Goal: Task Accomplishment & Management: Use online tool/utility

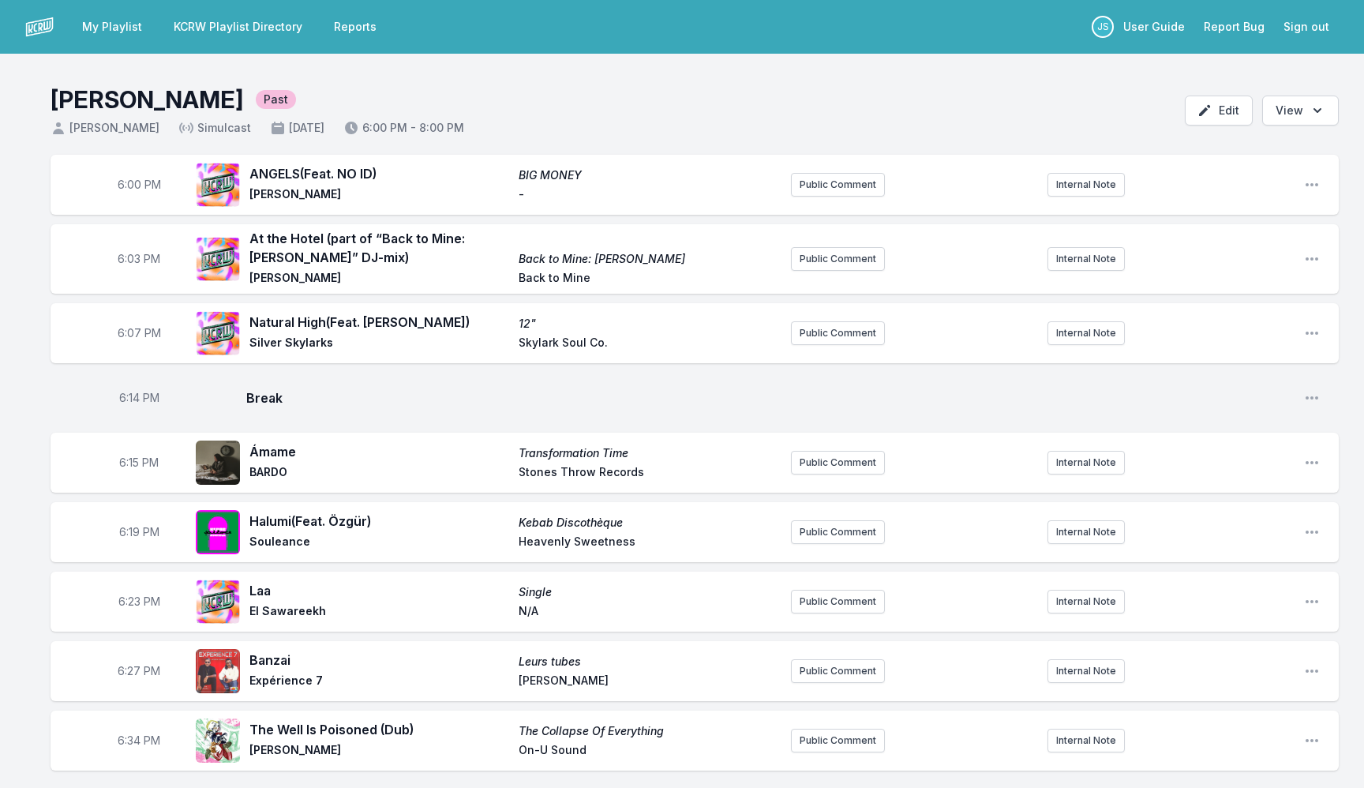
scroll to position [898, 0]
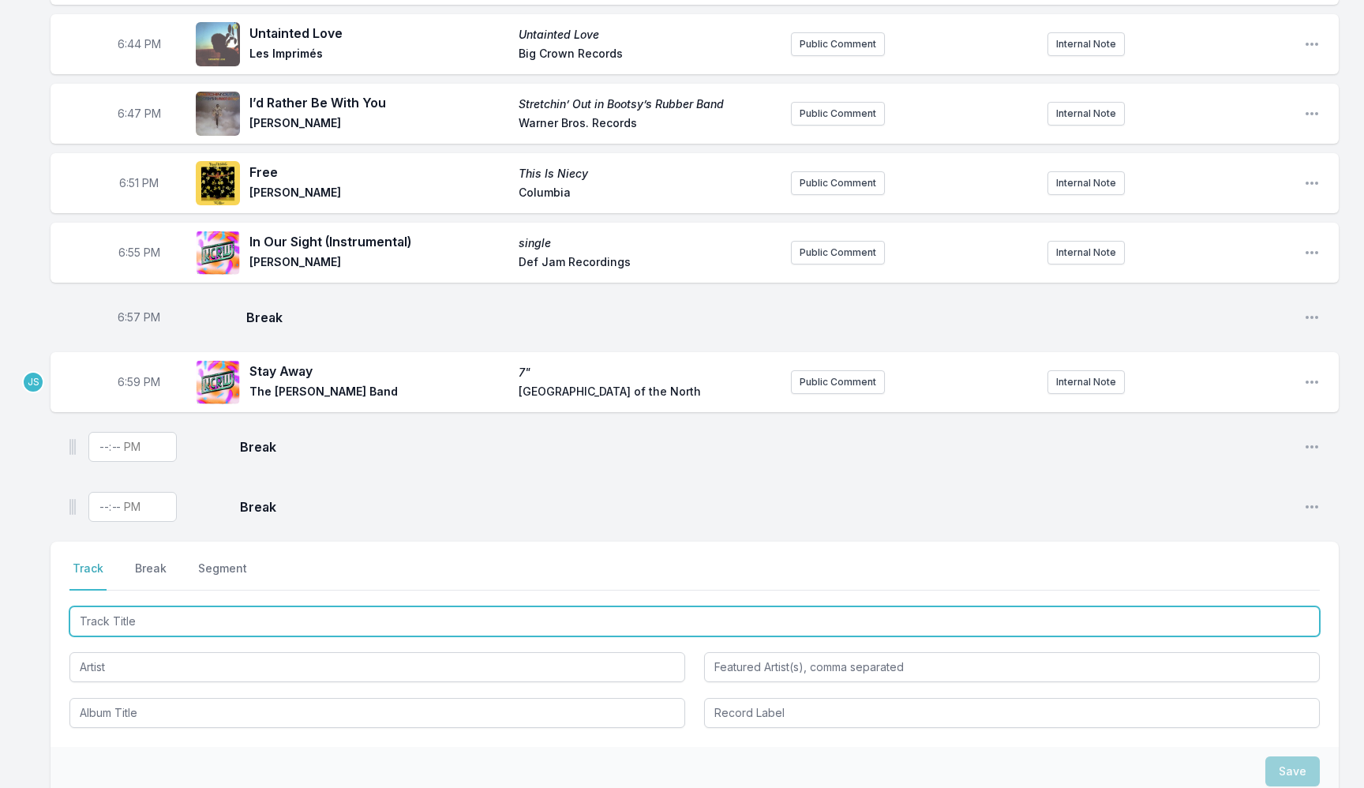
click at [138, 621] on input "Track Title" at bounding box center [694, 621] width 1250 height 30
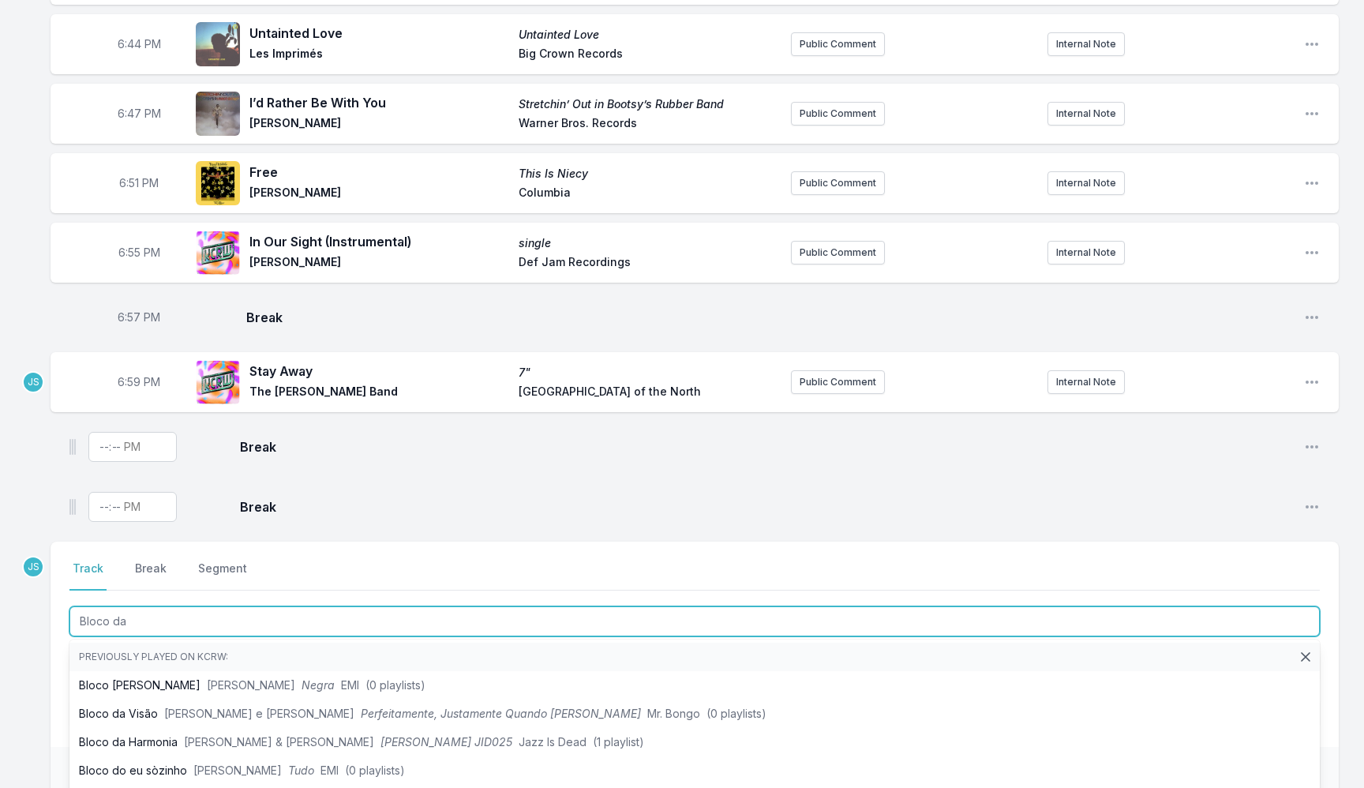
type input "Bloco da"
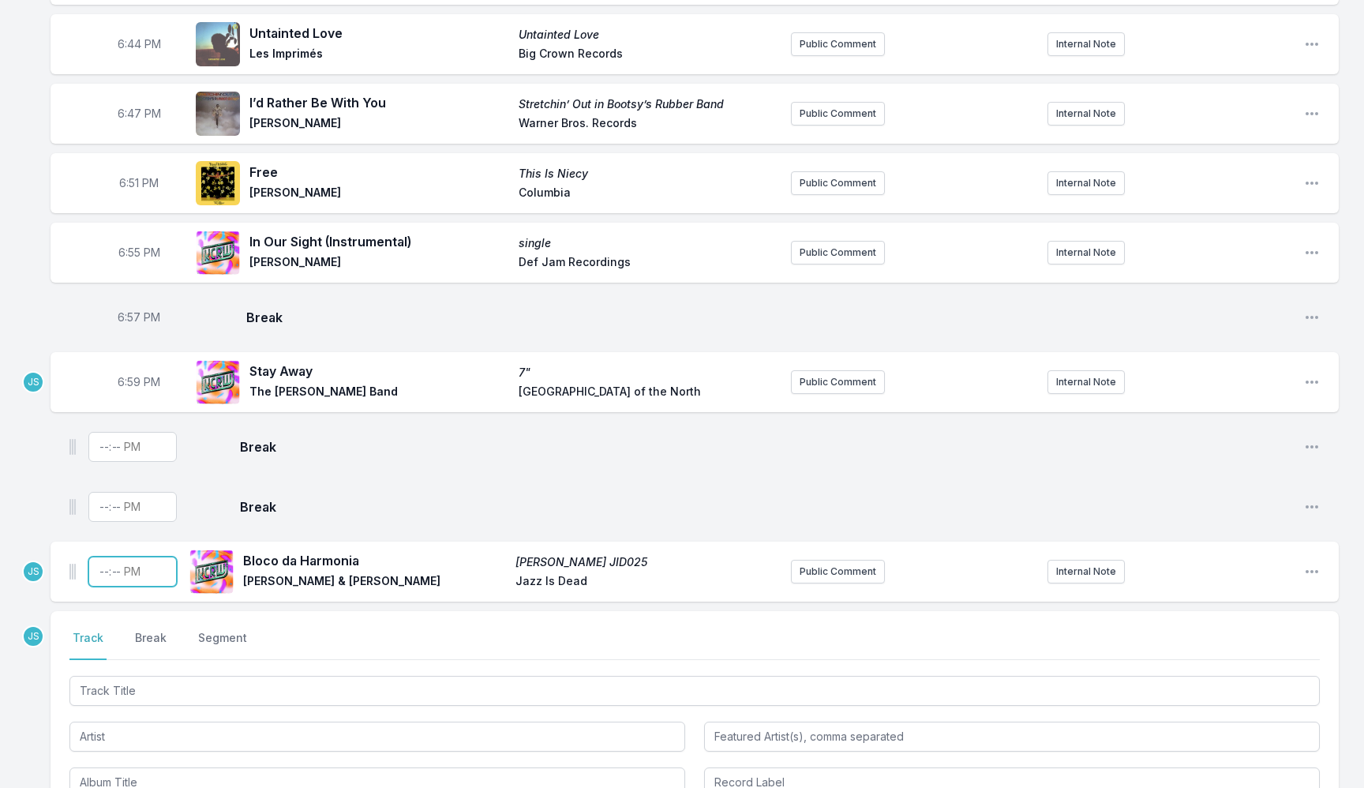
click at [100, 578] on input "Timestamp" at bounding box center [132, 572] width 88 height 30
type input "19:04"
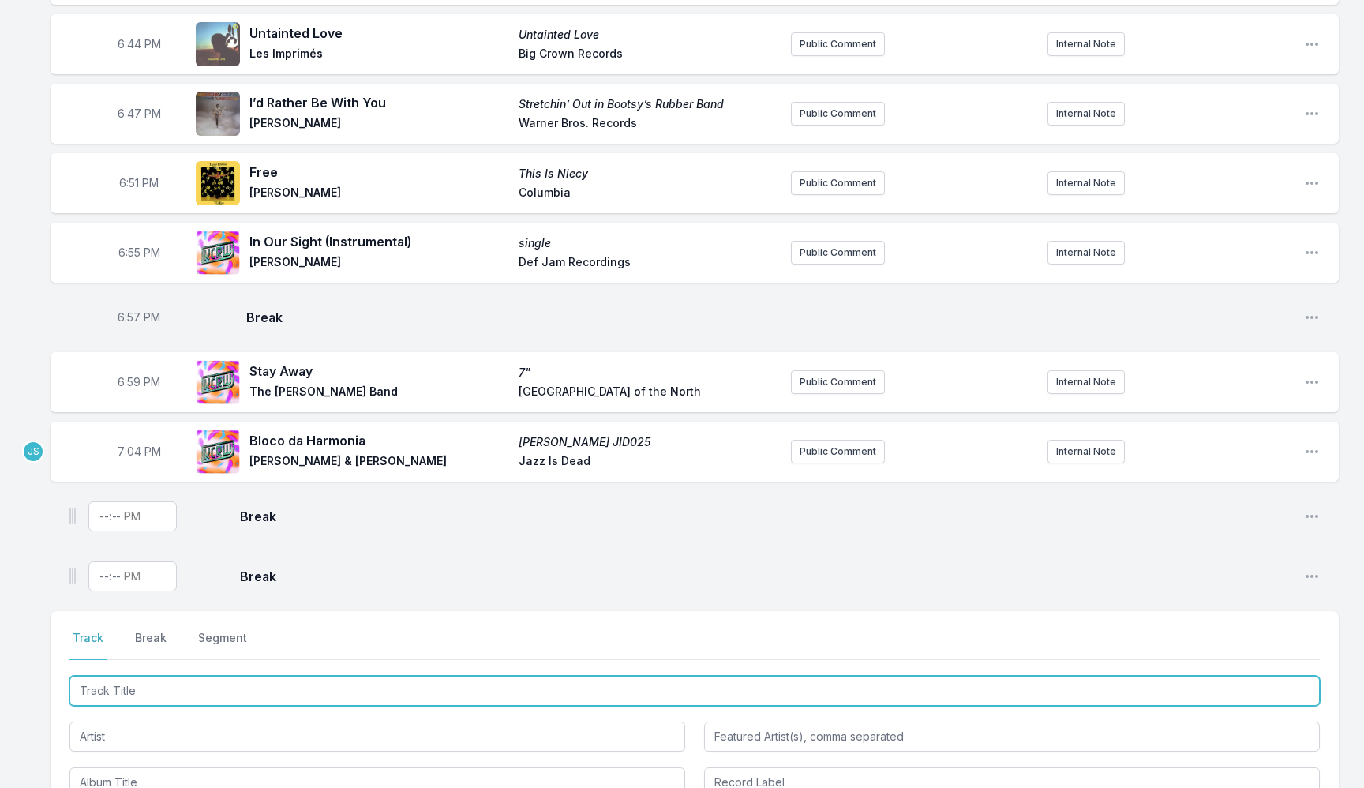
click at [246, 686] on input "Track Title" at bounding box center [694, 691] width 1250 height 30
type input "Cumbia Valentina"
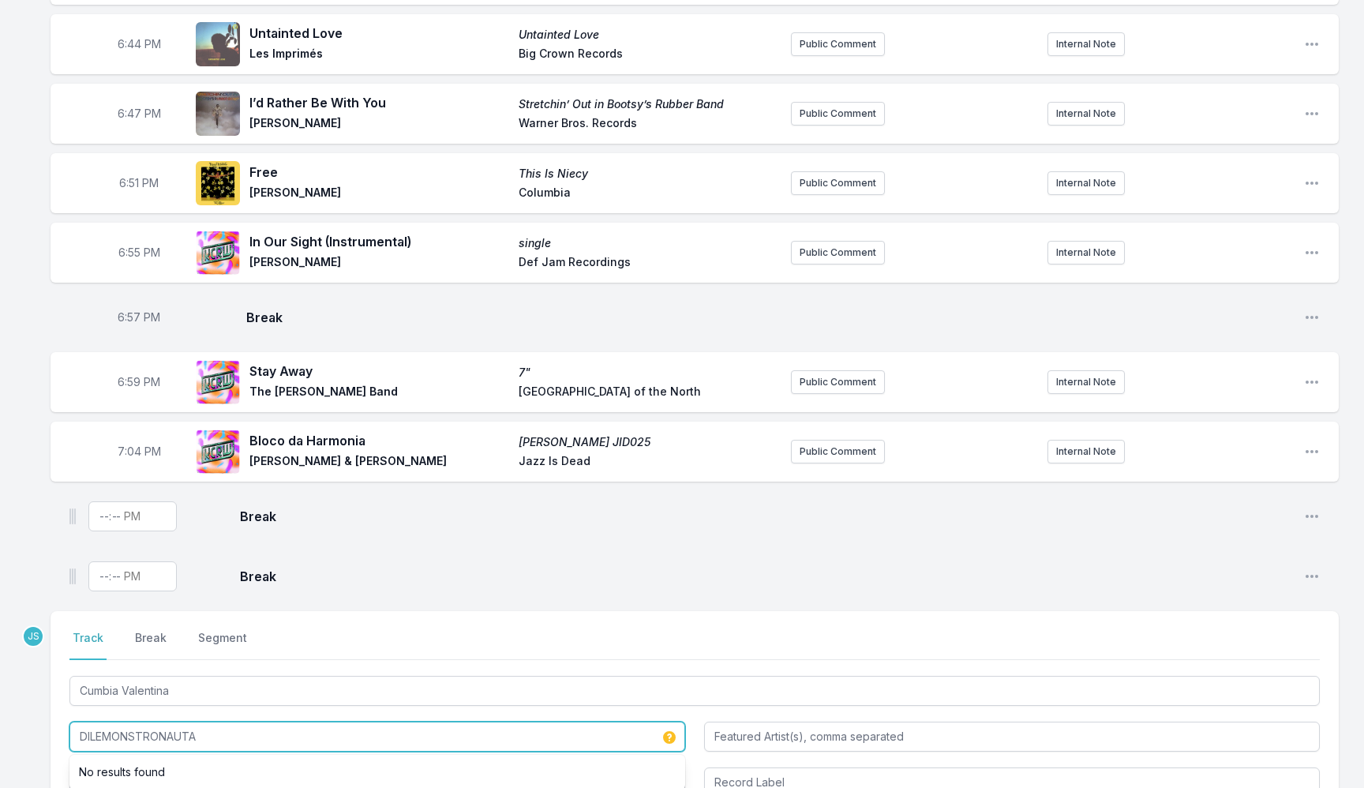
paste input "ilemastronauta"
type input "Dilemastronauta"
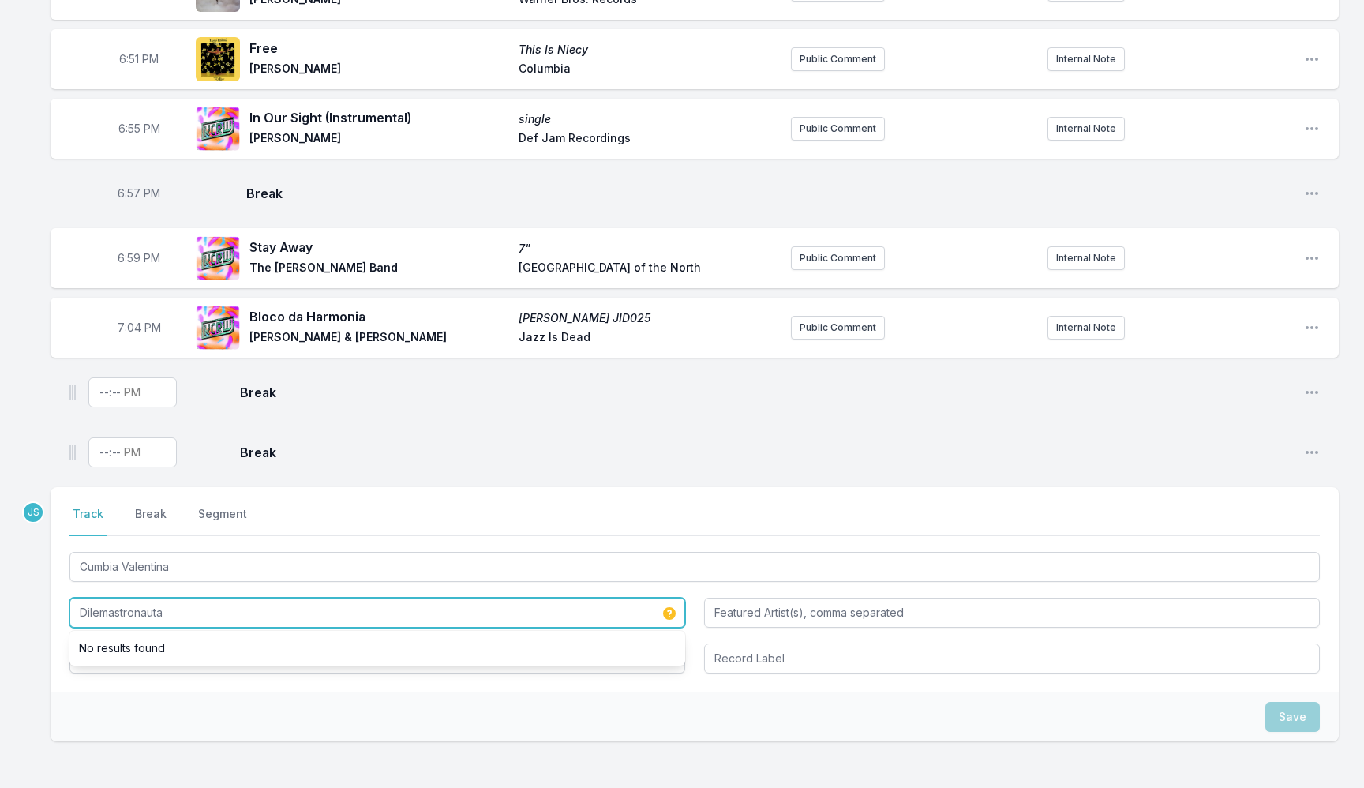
scroll to position [1020, 0]
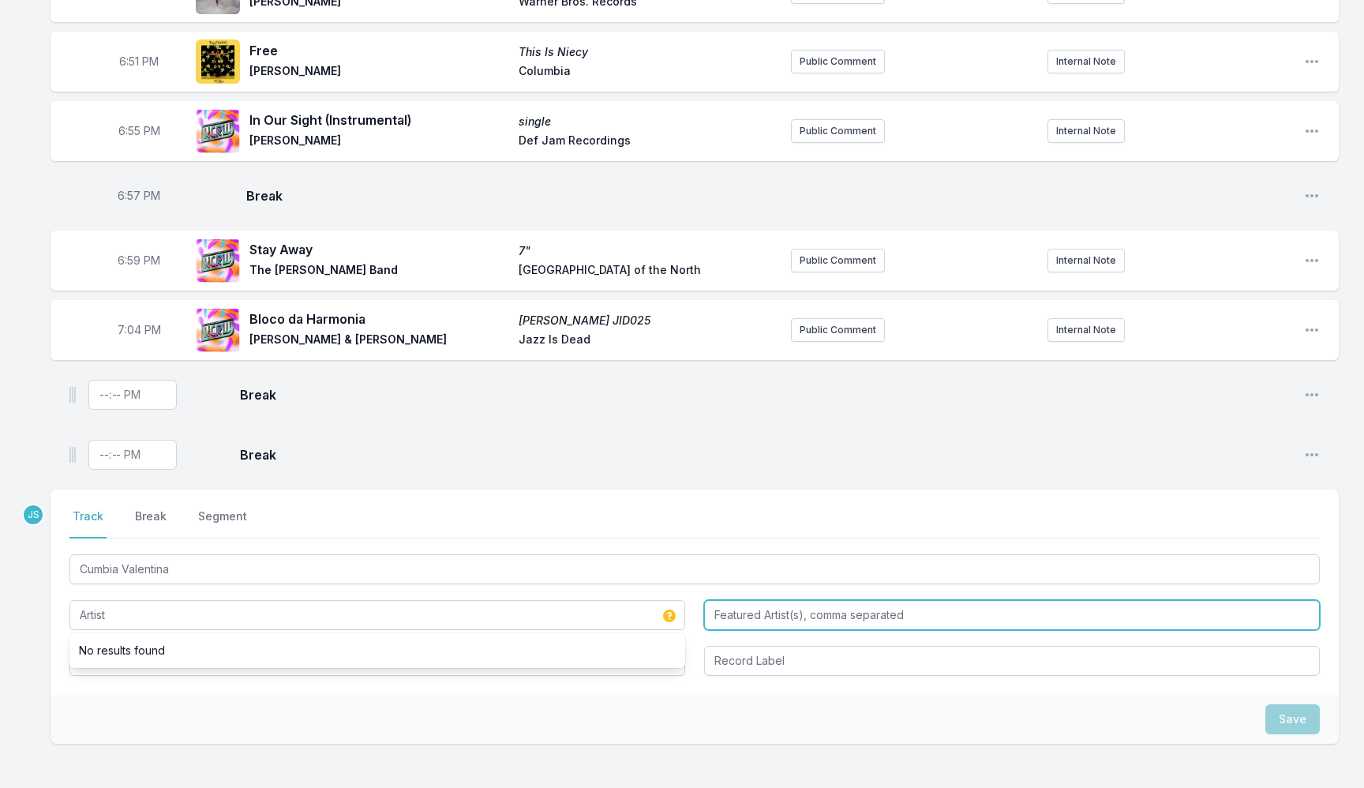
type input "Dilemastronauta"
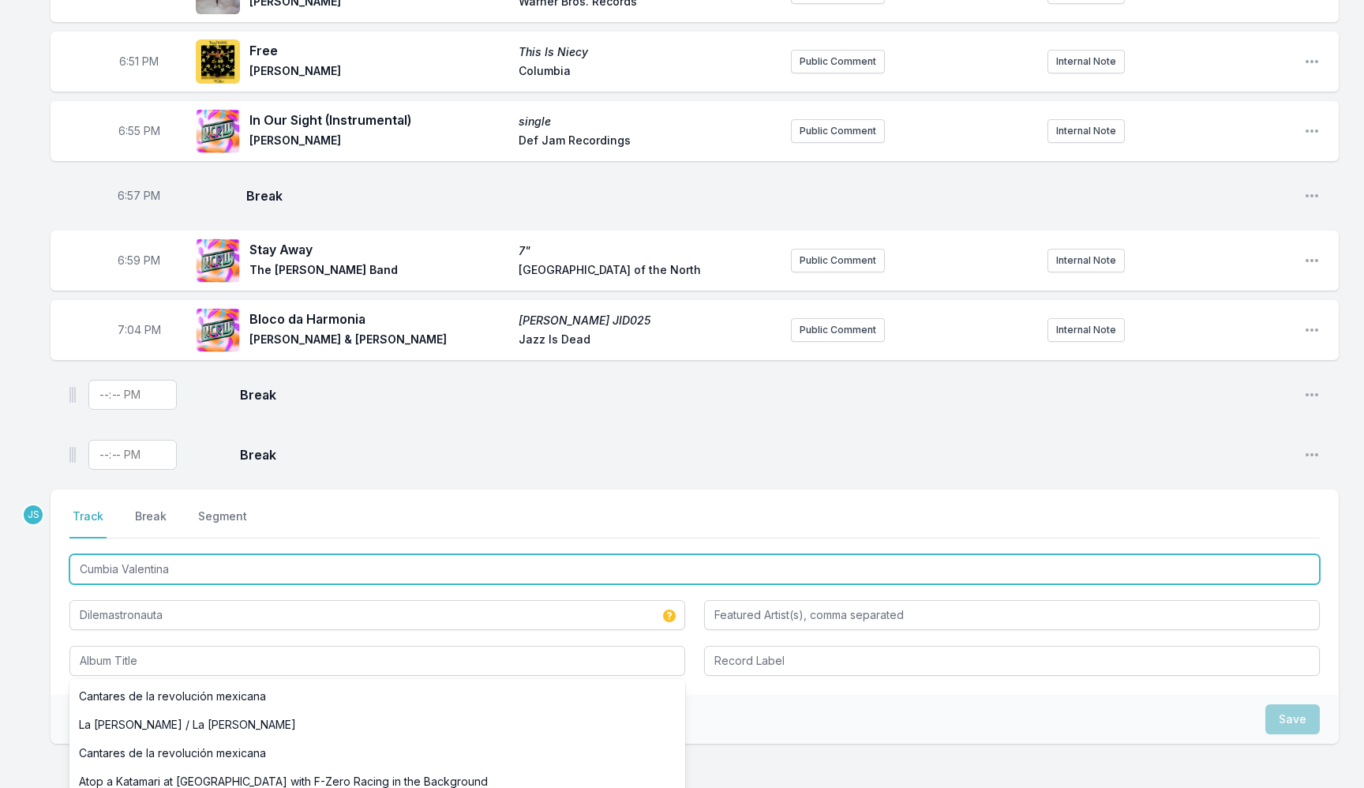
click at [123, 568] on input "Cumbia Valentina" at bounding box center [694, 569] width 1250 height 30
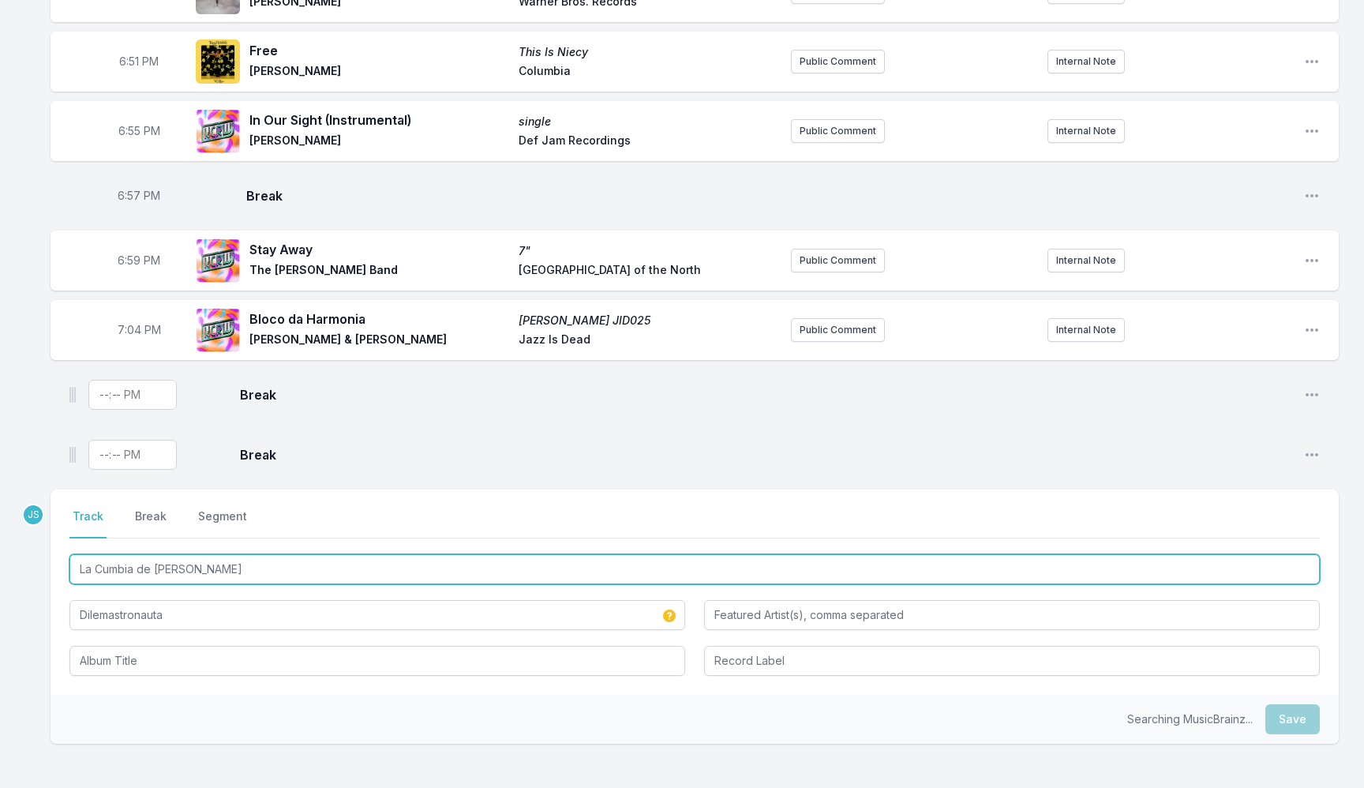
type input "La Cumbia de [PERSON_NAME]"
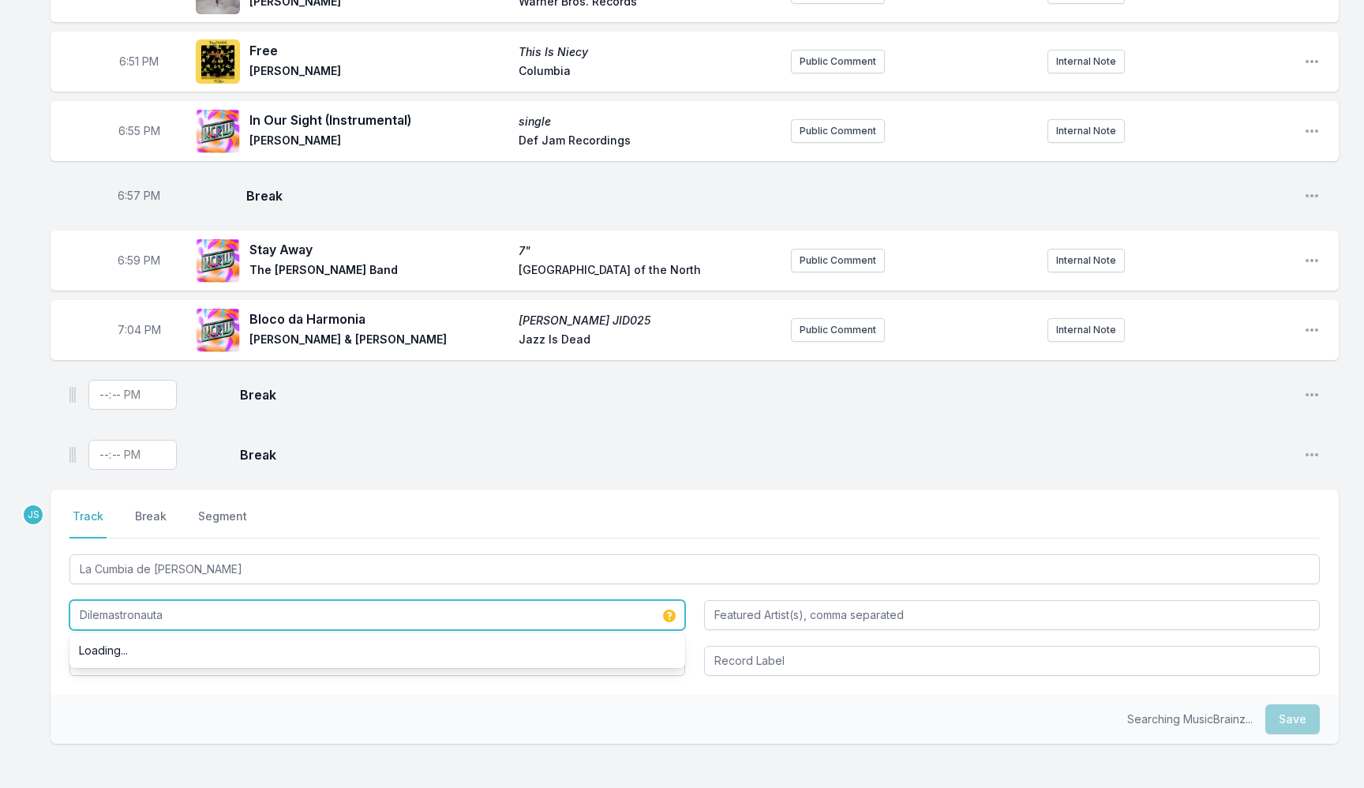
paste input "y La Tripulación Cósmica"
type input "Dilemastronauta y La Tripulación Cósmica"
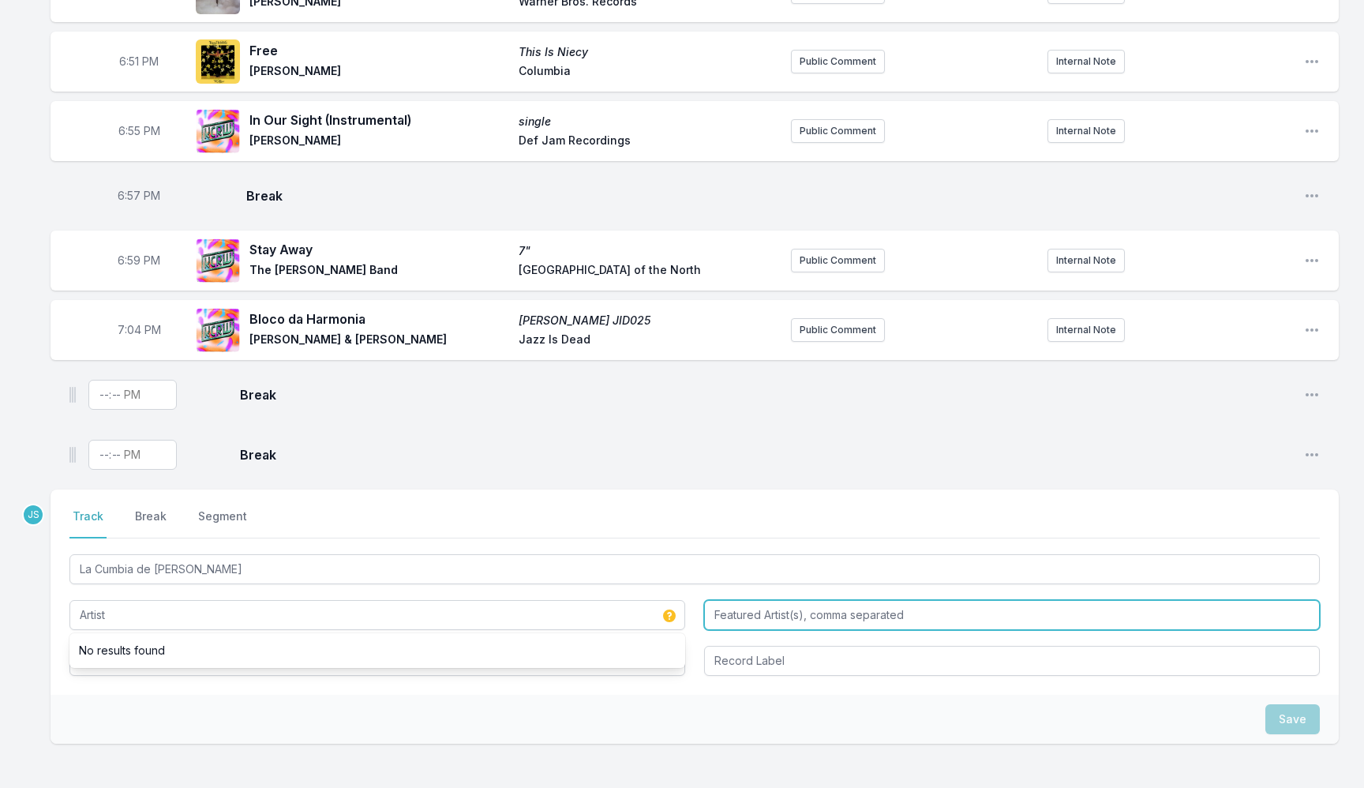
type input "Dilemastronauta y La Tripulación Cósmica"
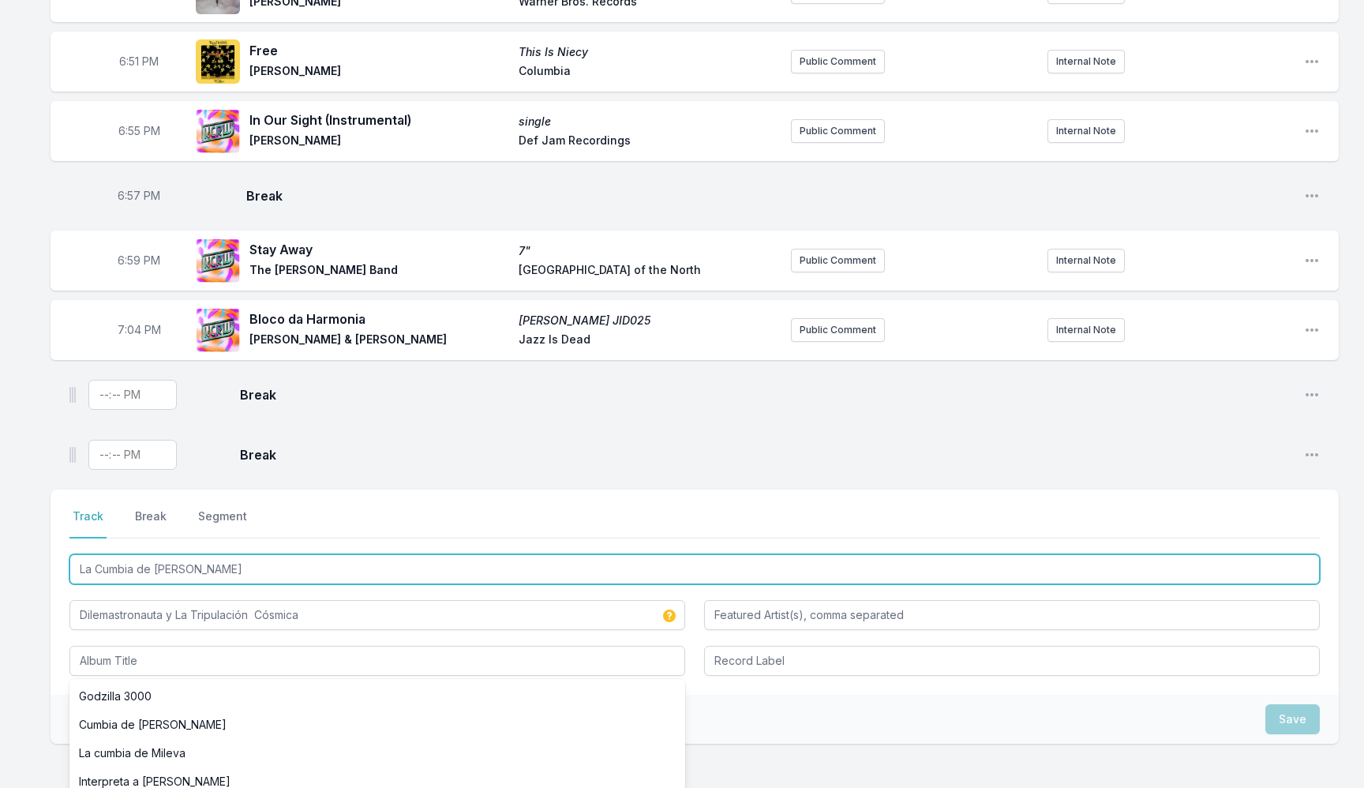
click at [145, 570] on input "La Cumbia de [PERSON_NAME]" at bounding box center [694, 569] width 1250 height 30
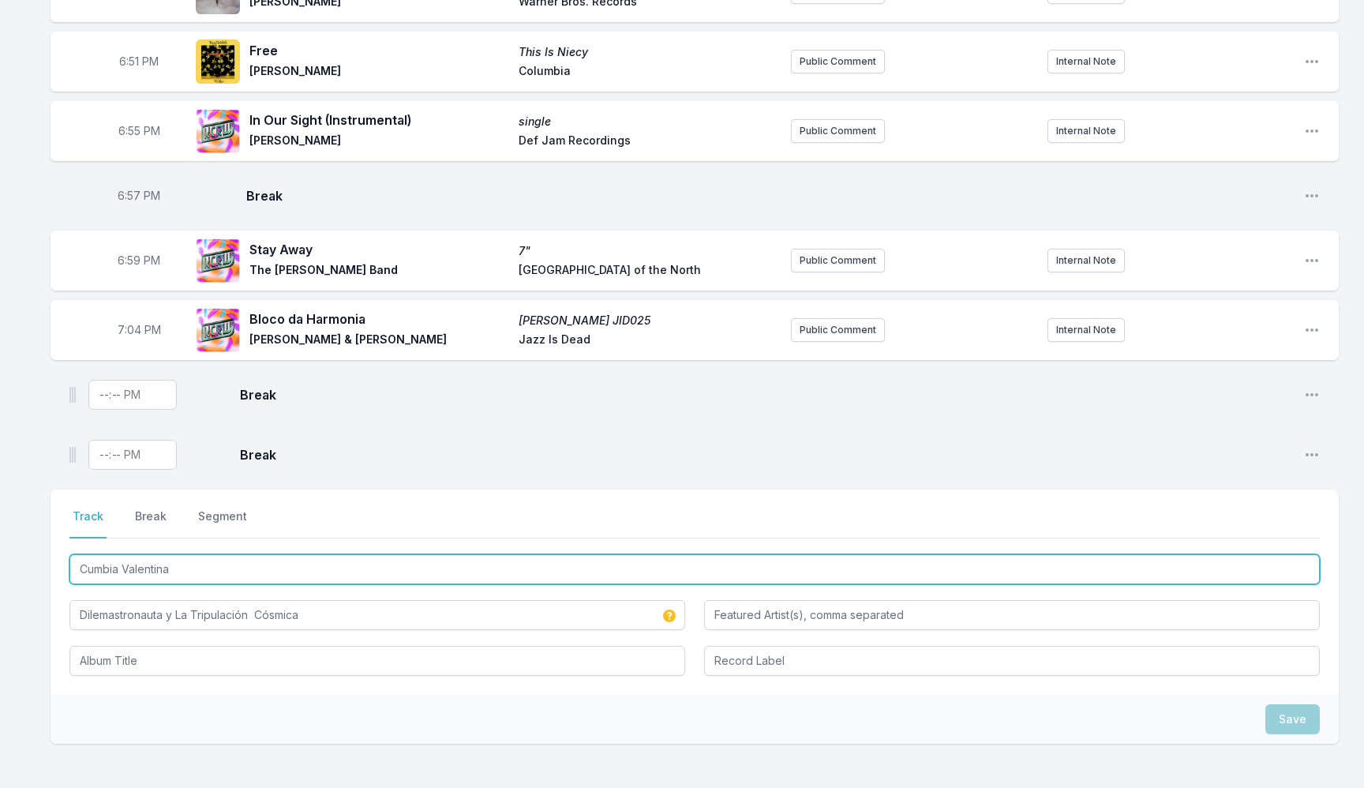
type input "Cumbia Valentina"
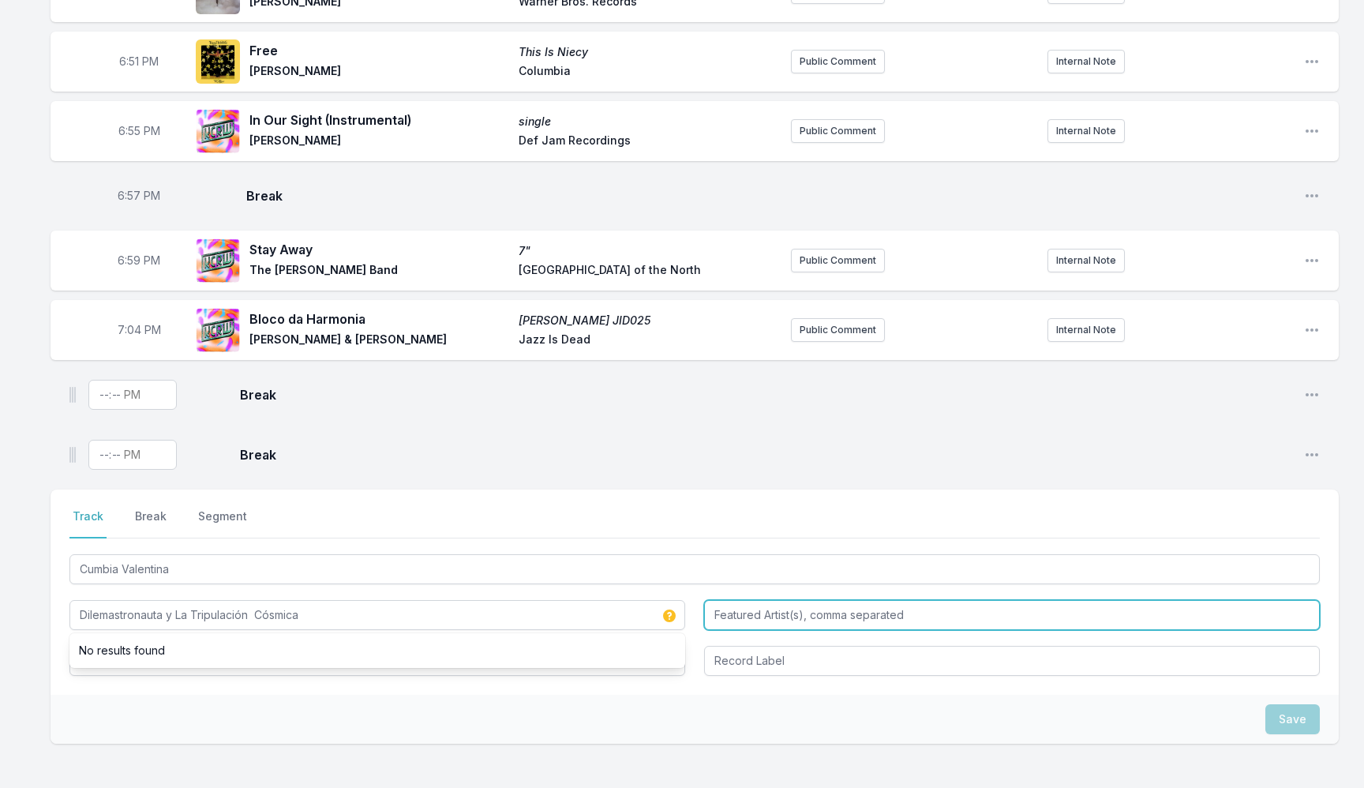
type input "Dilemastronauta y La Tripulación Cósmica"
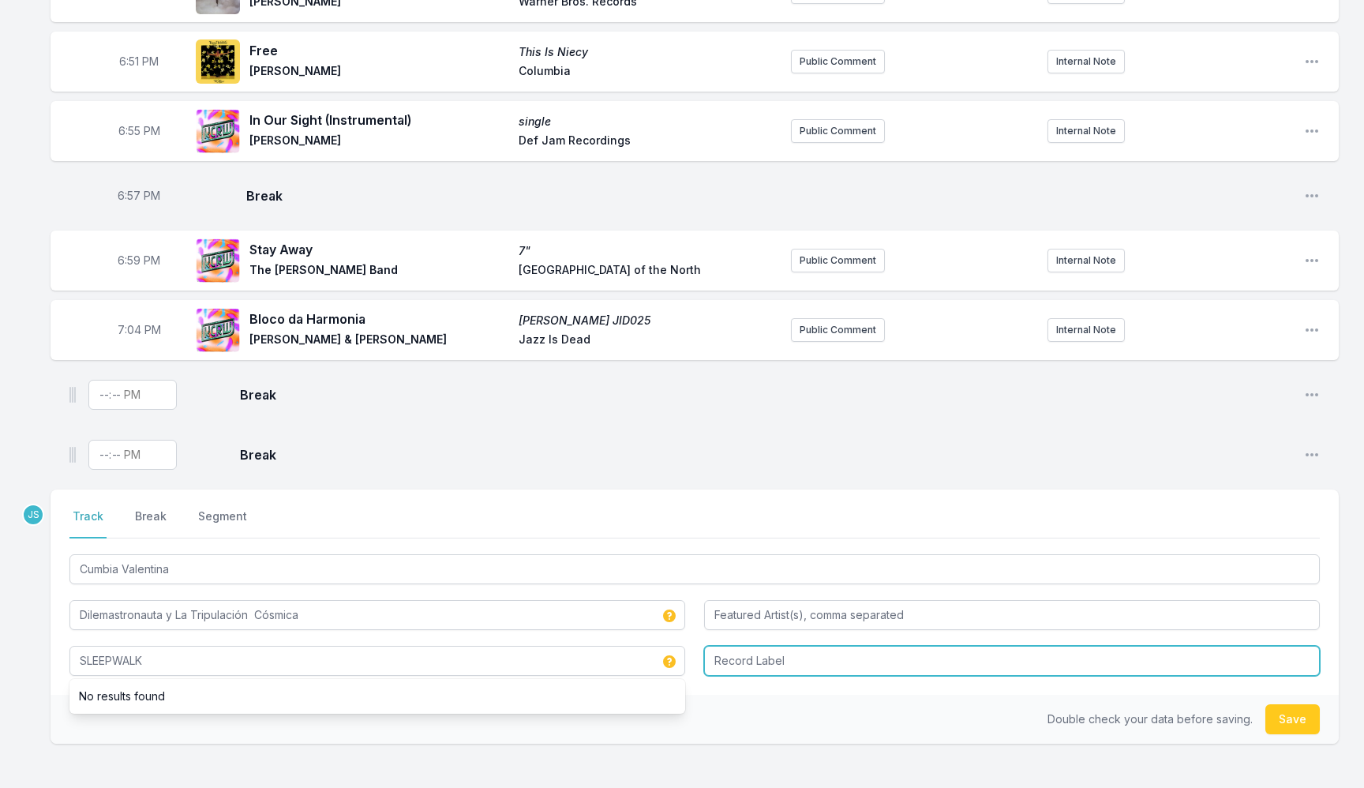
type input "SLEEPWALK"
paste input "Figure & Ground"
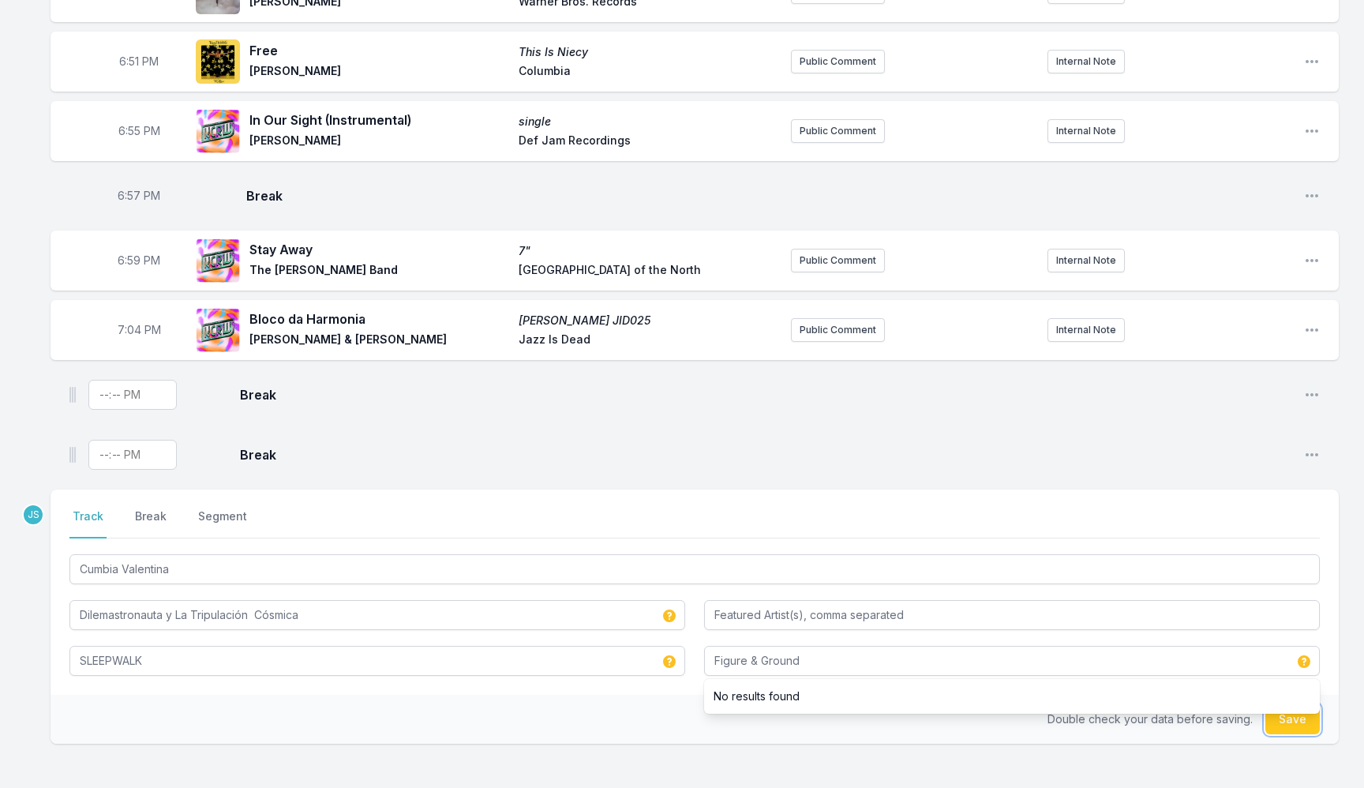
type input "Figure & Ground"
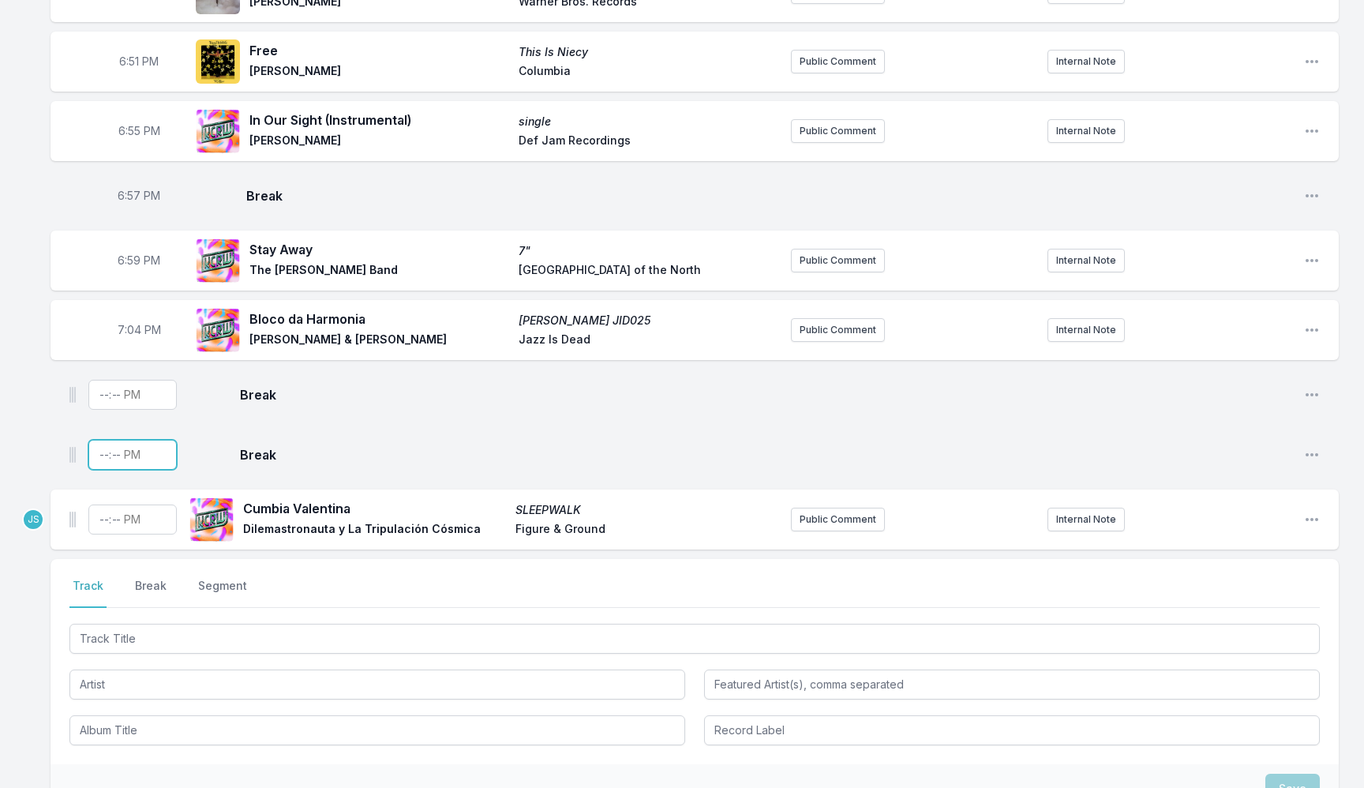
click at [105, 456] on input "Timestamp" at bounding box center [132, 455] width 88 height 30
click at [101, 523] on input "Timestamp" at bounding box center [132, 519] width 88 height 30
type input "19:07"
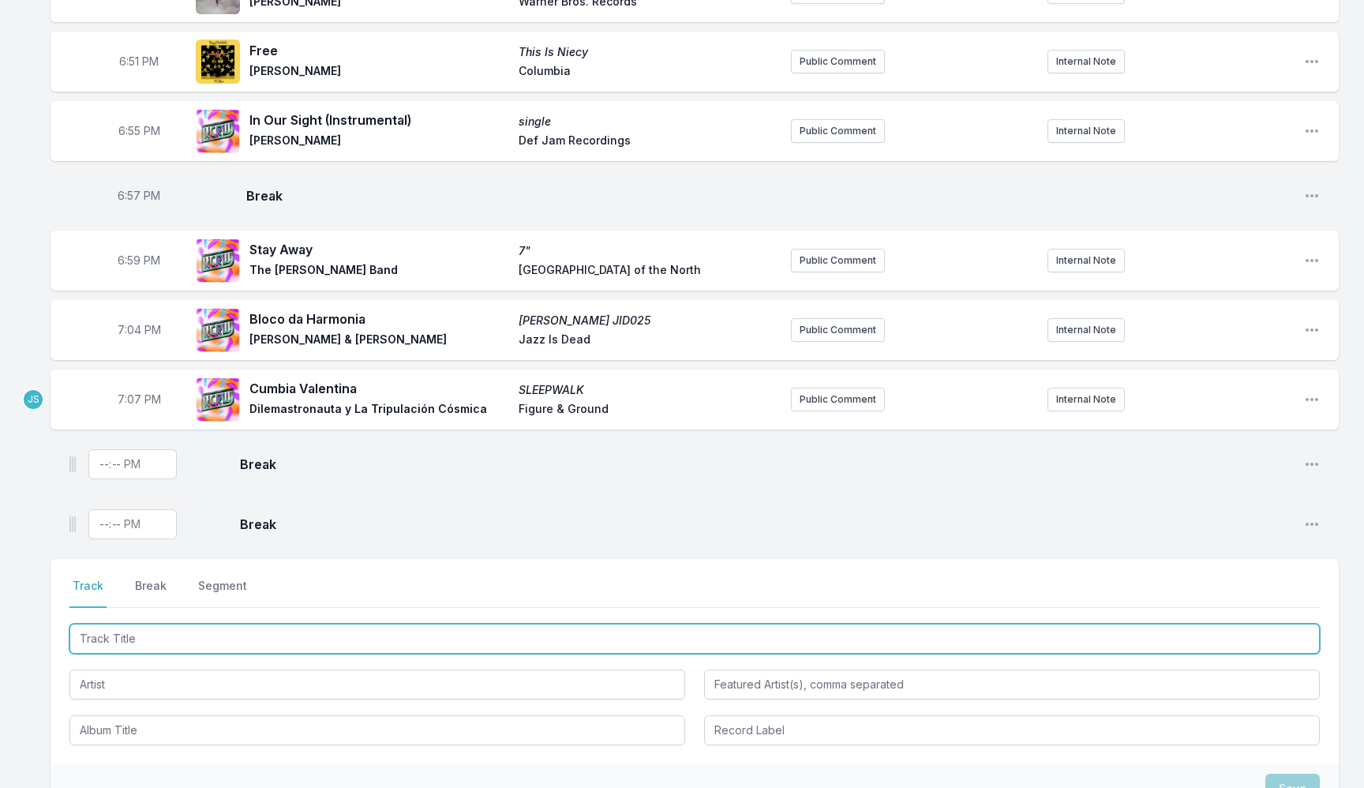
click at [99, 629] on input "Track Title" at bounding box center [694, 639] width 1250 height 30
type input "BIG MONEY"
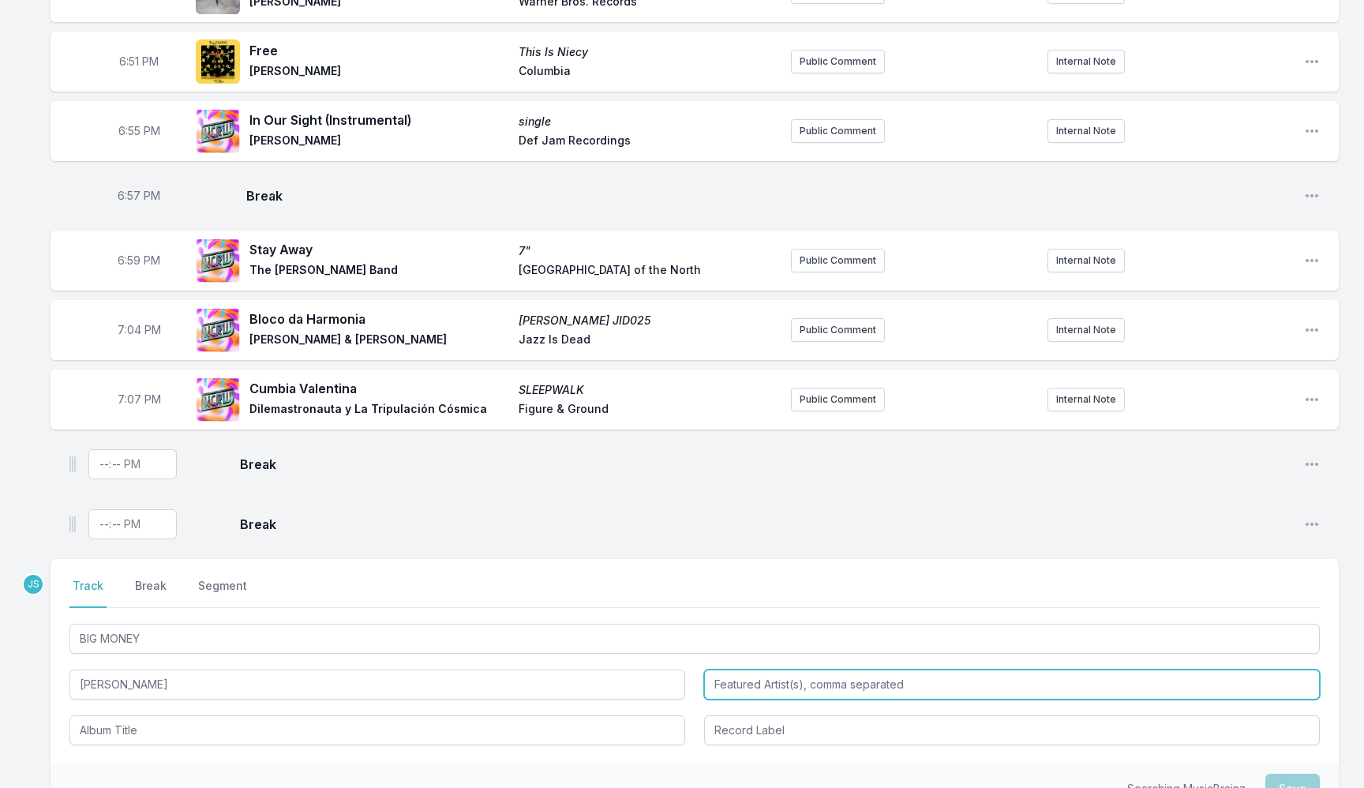
type input "[PERSON_NAME]"
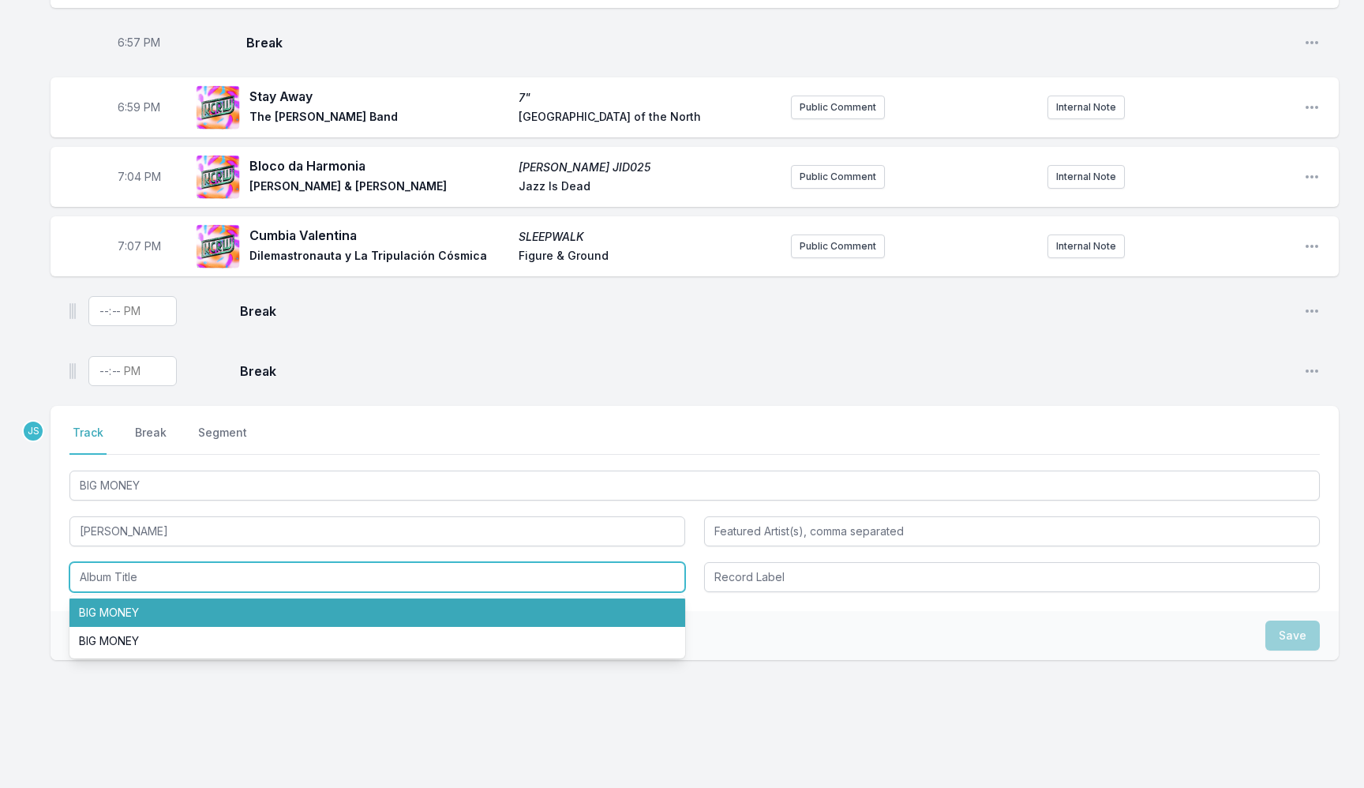
scroll to position [1175, 0]
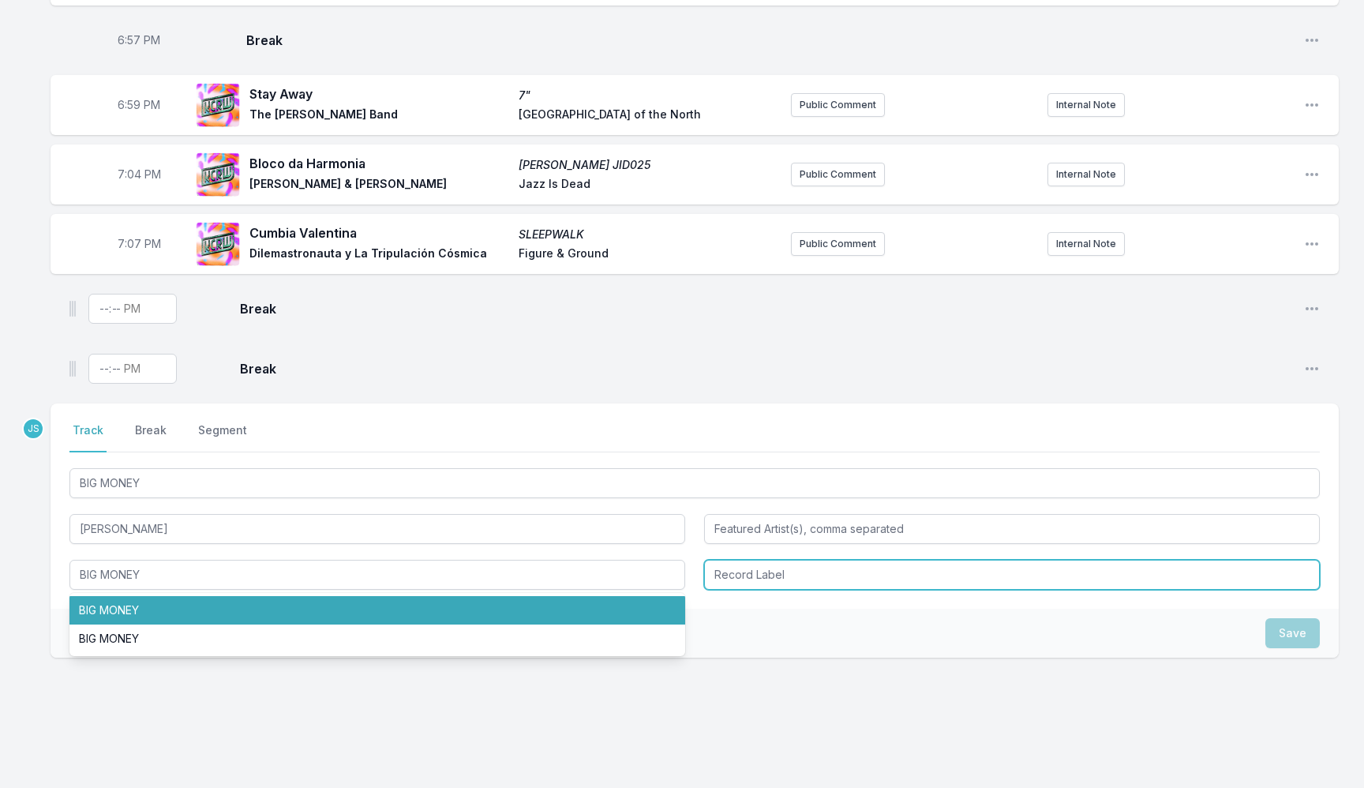
type input "BIG MONEY"
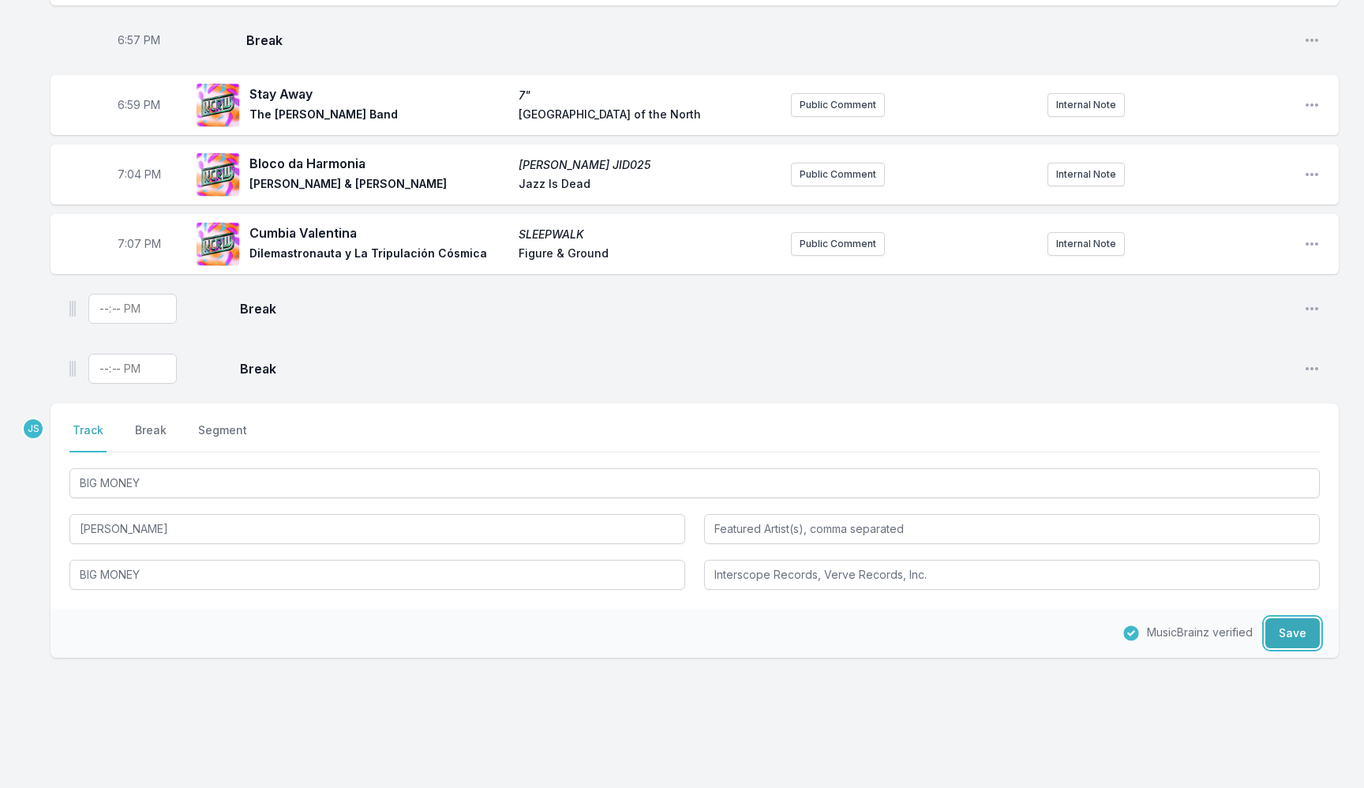
type input "Interscope Records, Verve Records, Inc."
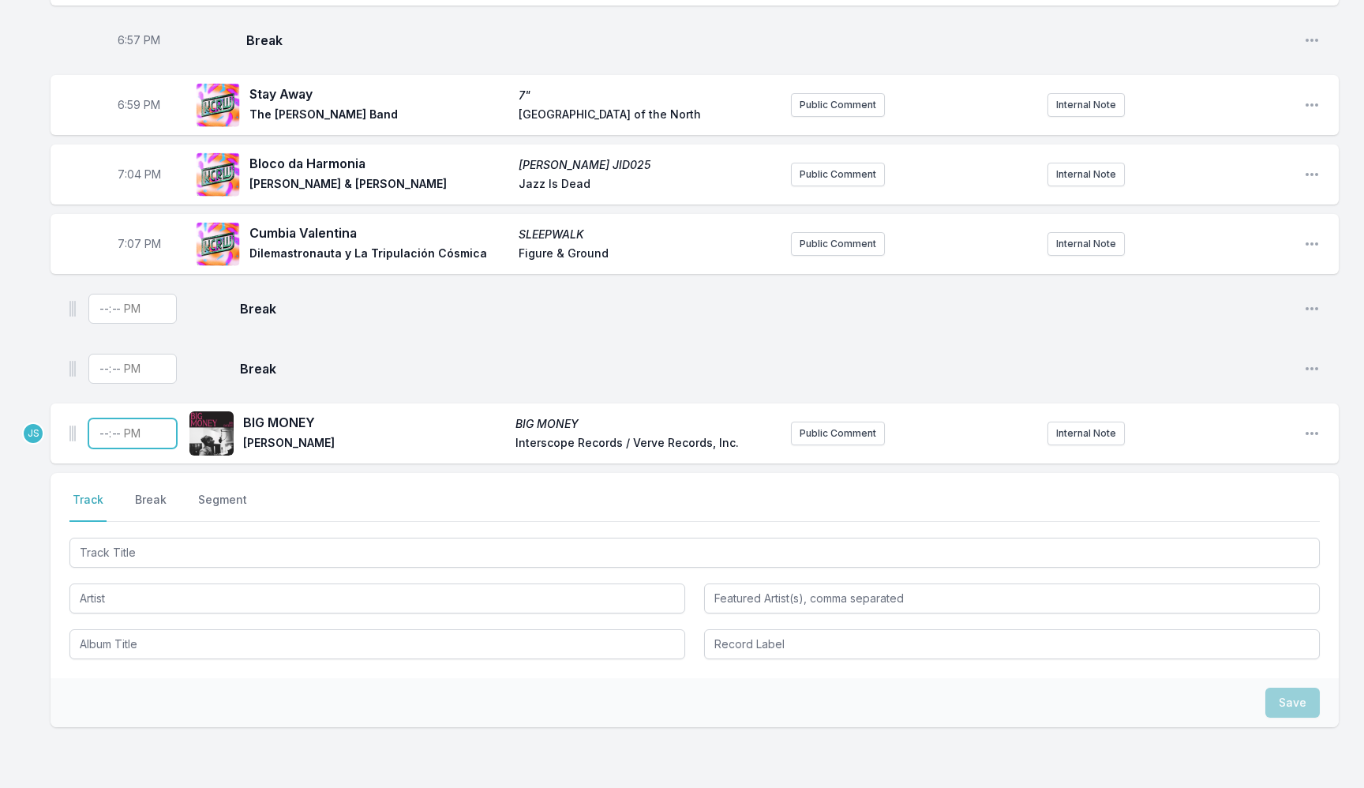
click at [109, 440] on input "Timestamp" at bounding box center [132, 433] width 88 height 30
type input "19:11"
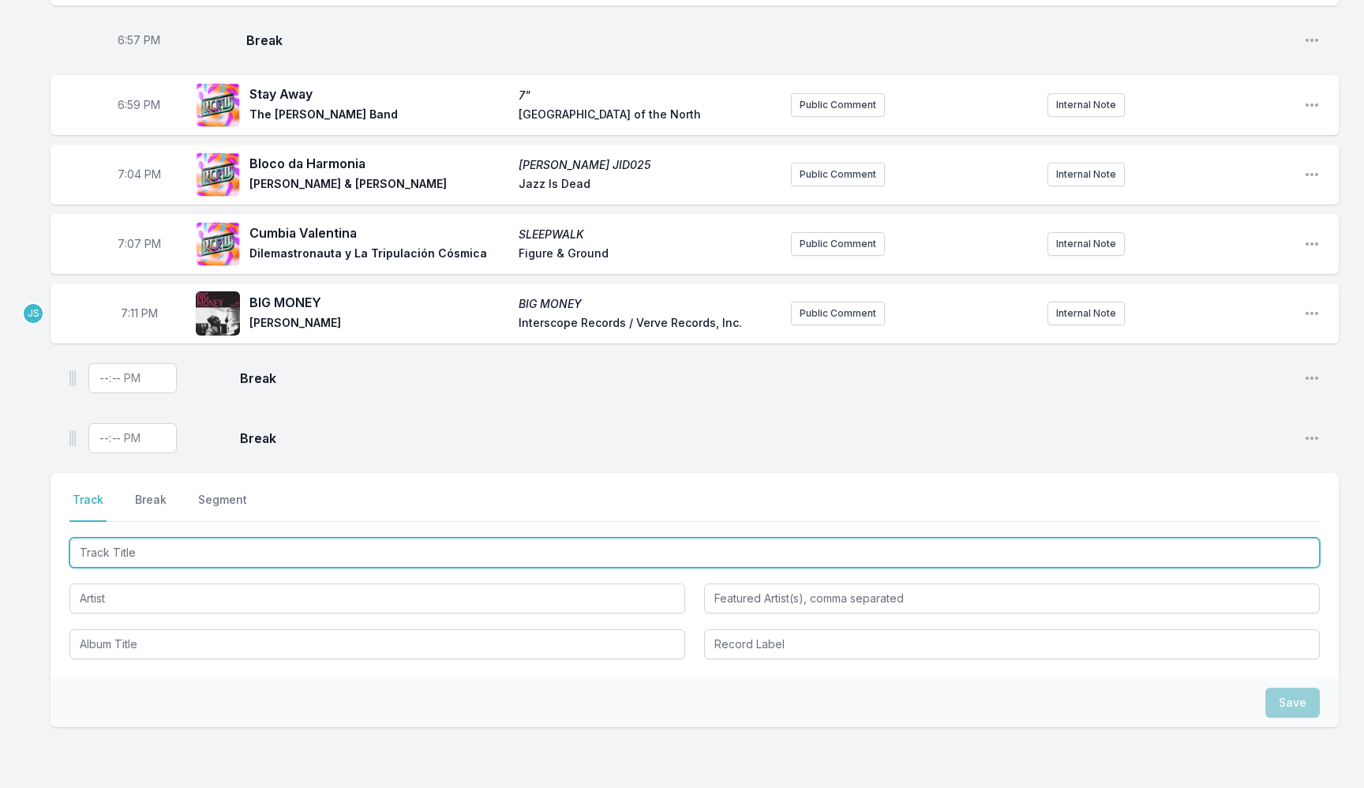
click at [235, 566] on input "Track Title" at bounding box center [694, 553] width 1250 height 30
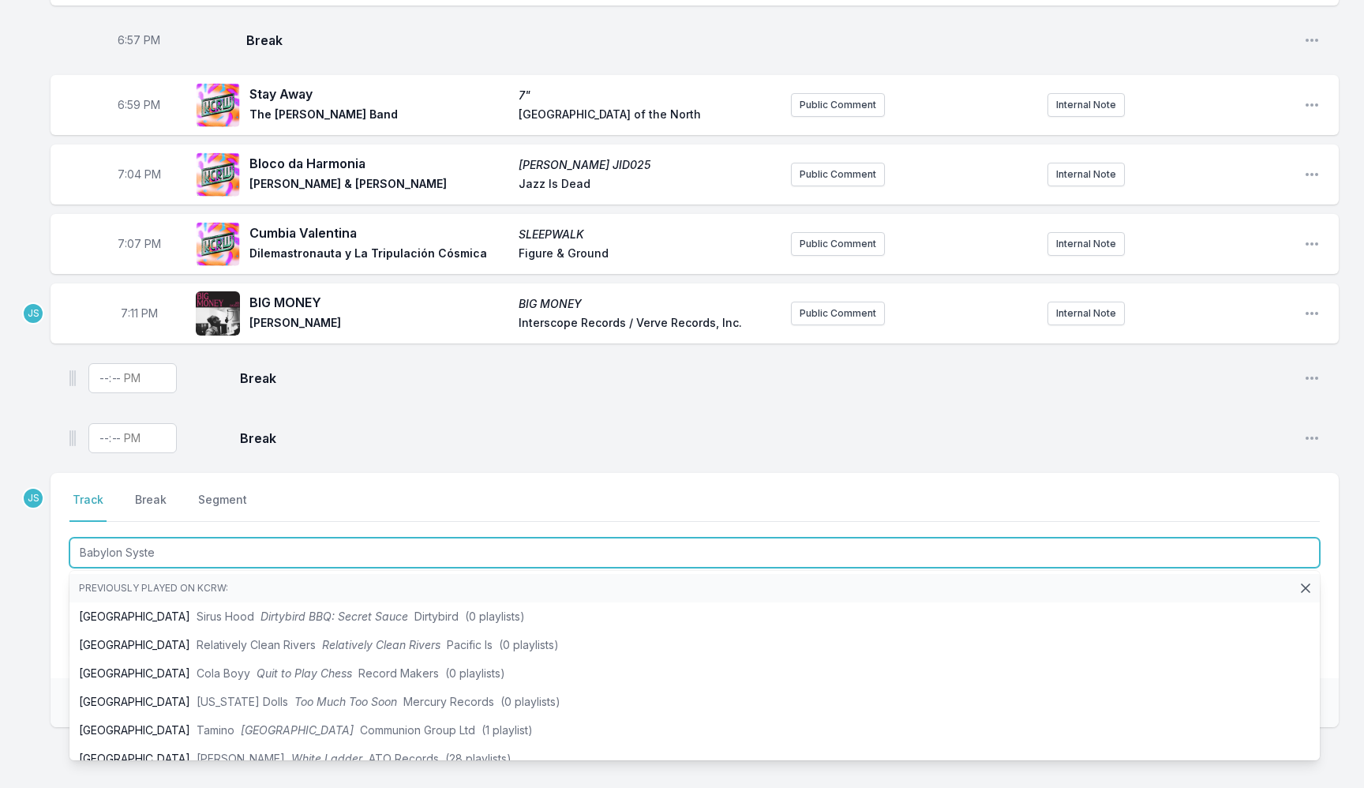
type input "Babylon System"
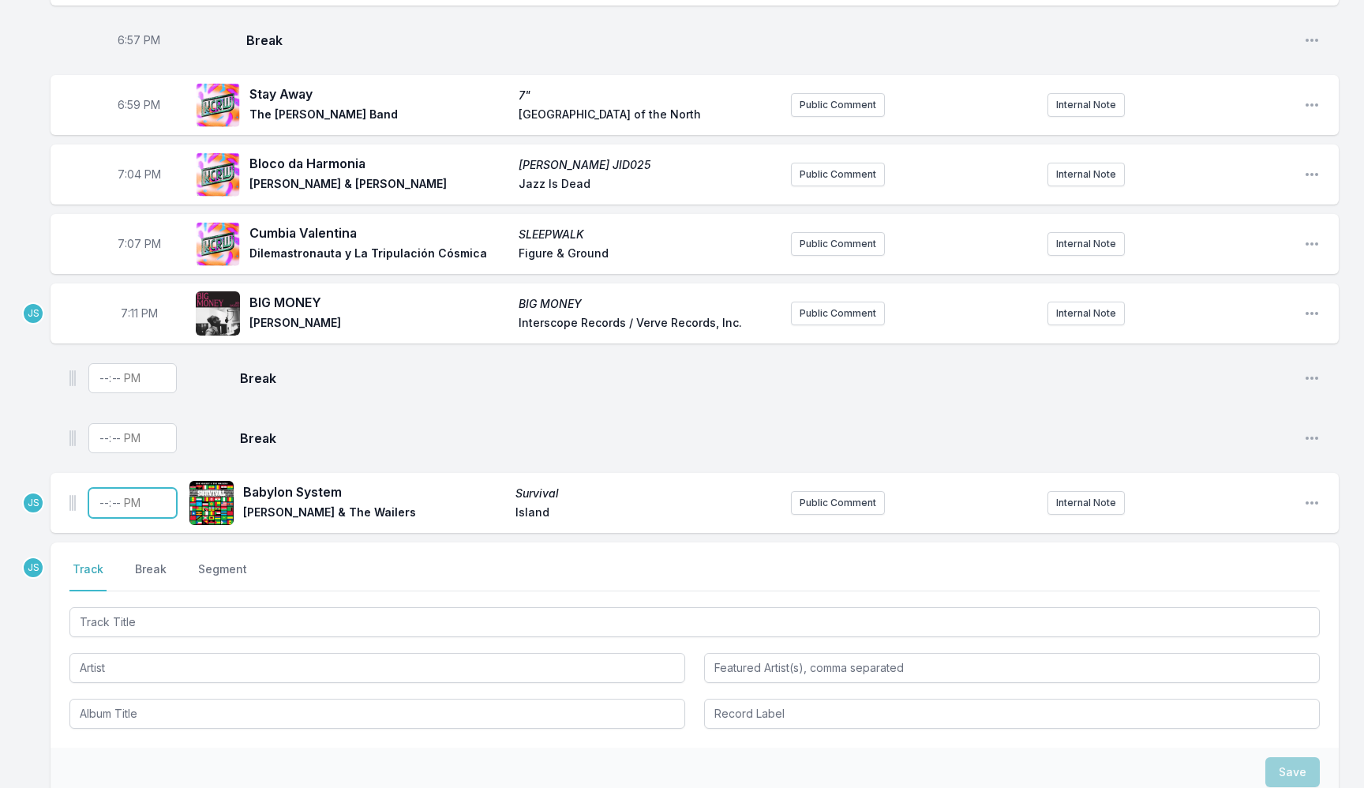
click at [92, 499] on input "Timestamp" at bounding box center [132, 503] width 88 height 30
type input "19:13"
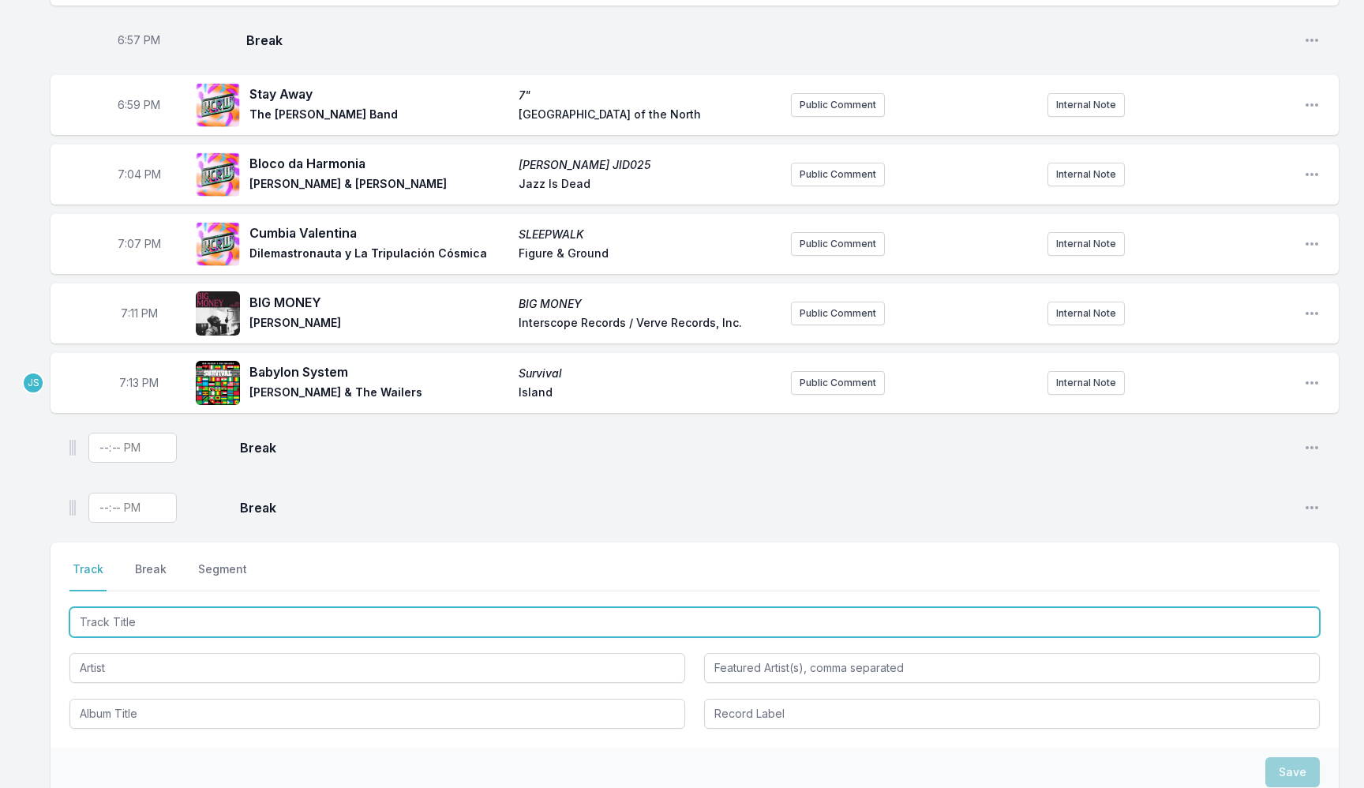
click at [160, 623] on input "Track Title" at bounding box center [694, 622] width 1250 height 30
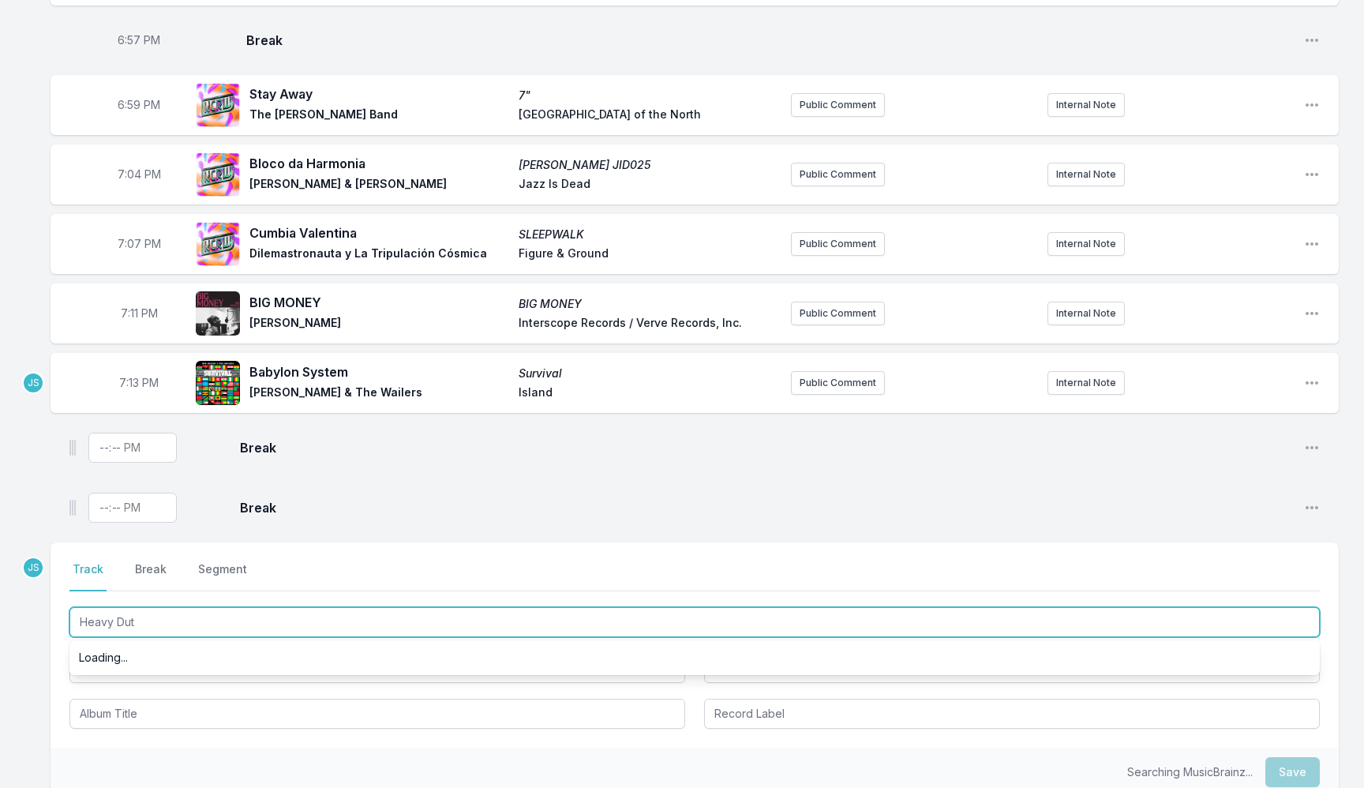
type input "Heavy Duty"
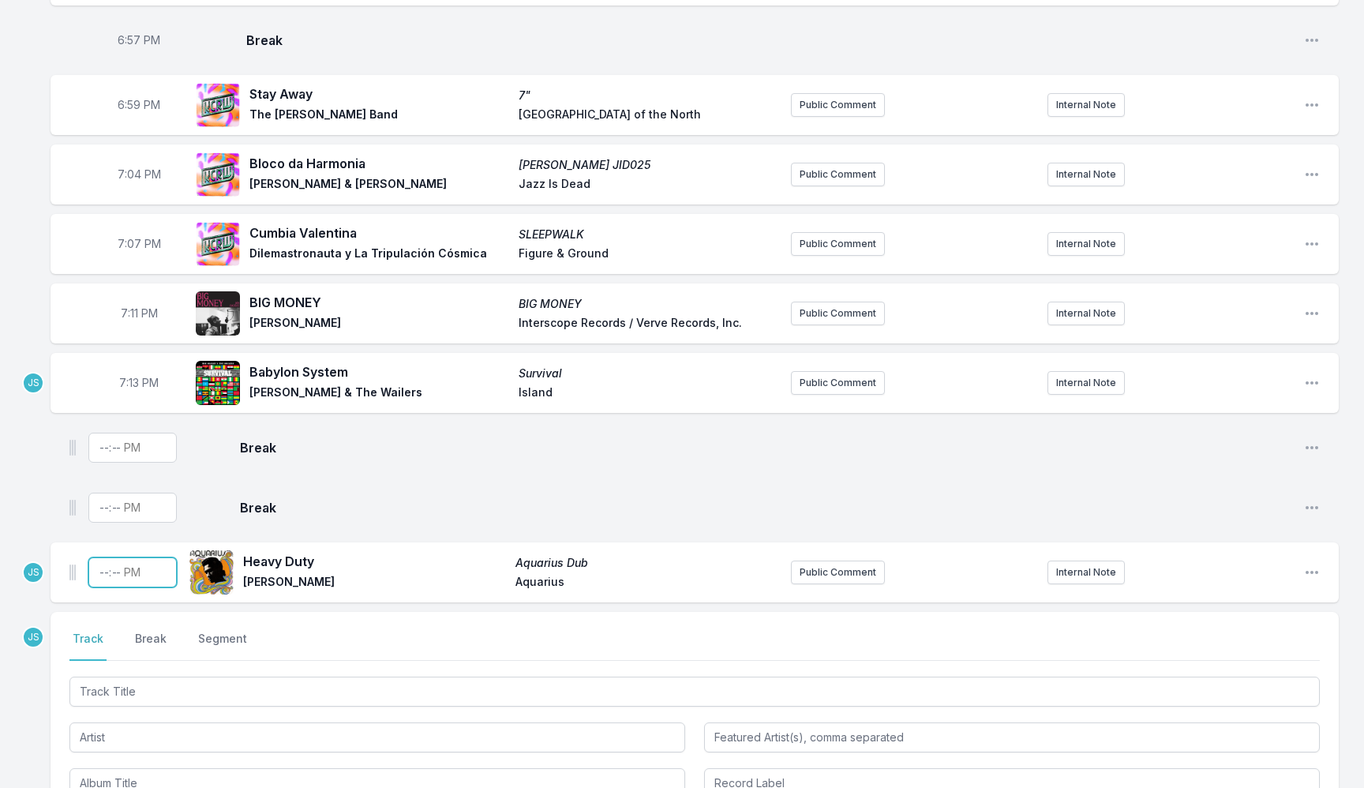
click at [101, 576] on input "Timestamp" at bounding box center [132, 572] width 88 height 30
type input "19:16"
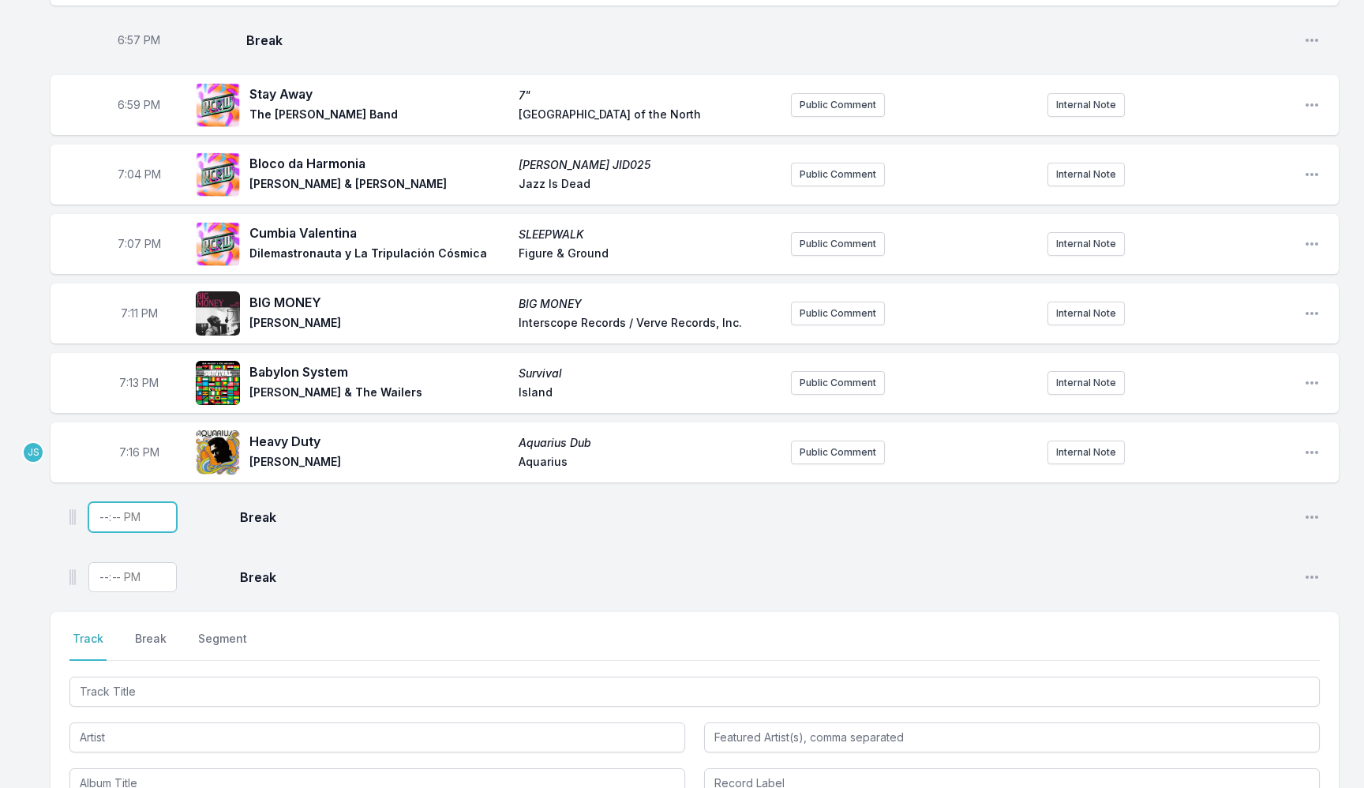
click at [99, 523] on input "Timestamp" at bounding box center [132, 517] width 88 height 30
type input "19:18"
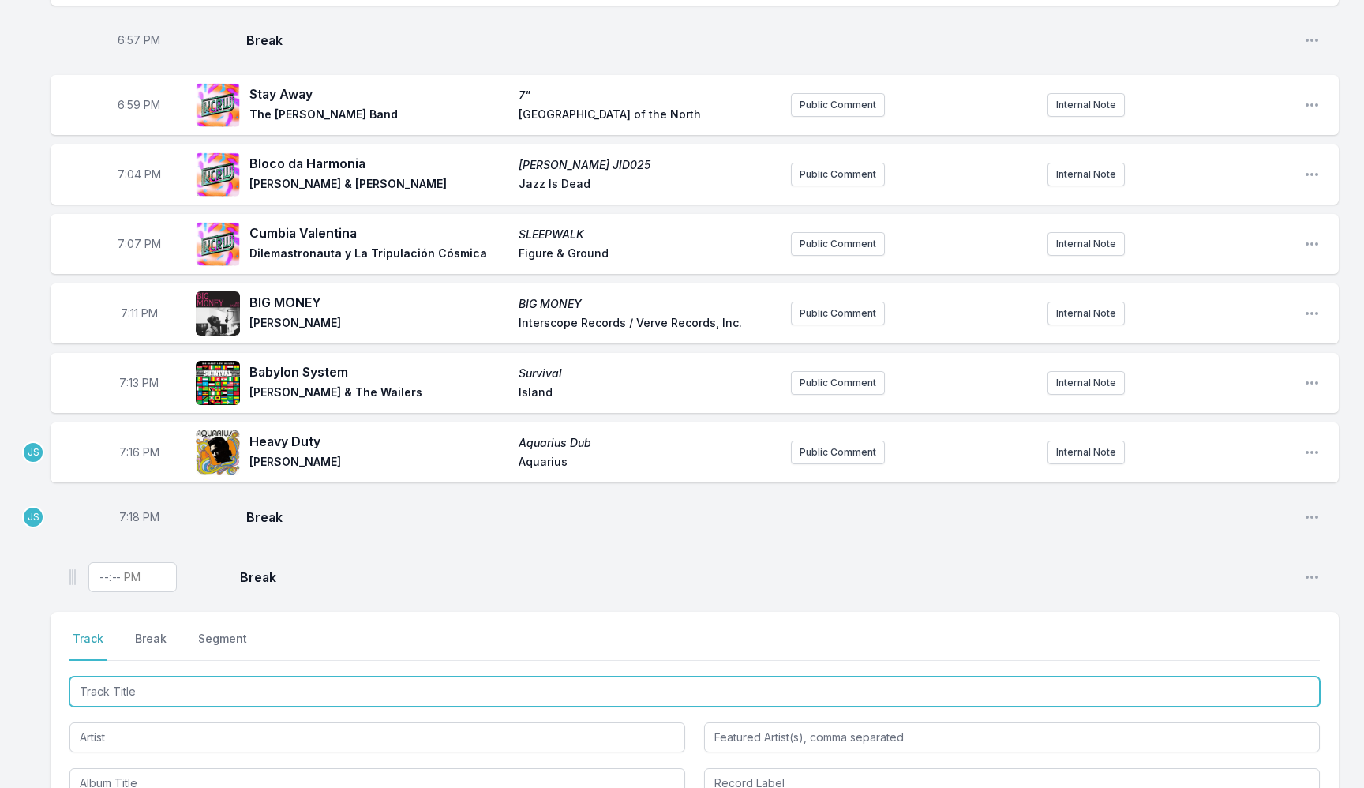
click at [120, 693] on input "Track Title" at bounding box center [694, 692] width 1250 height 30
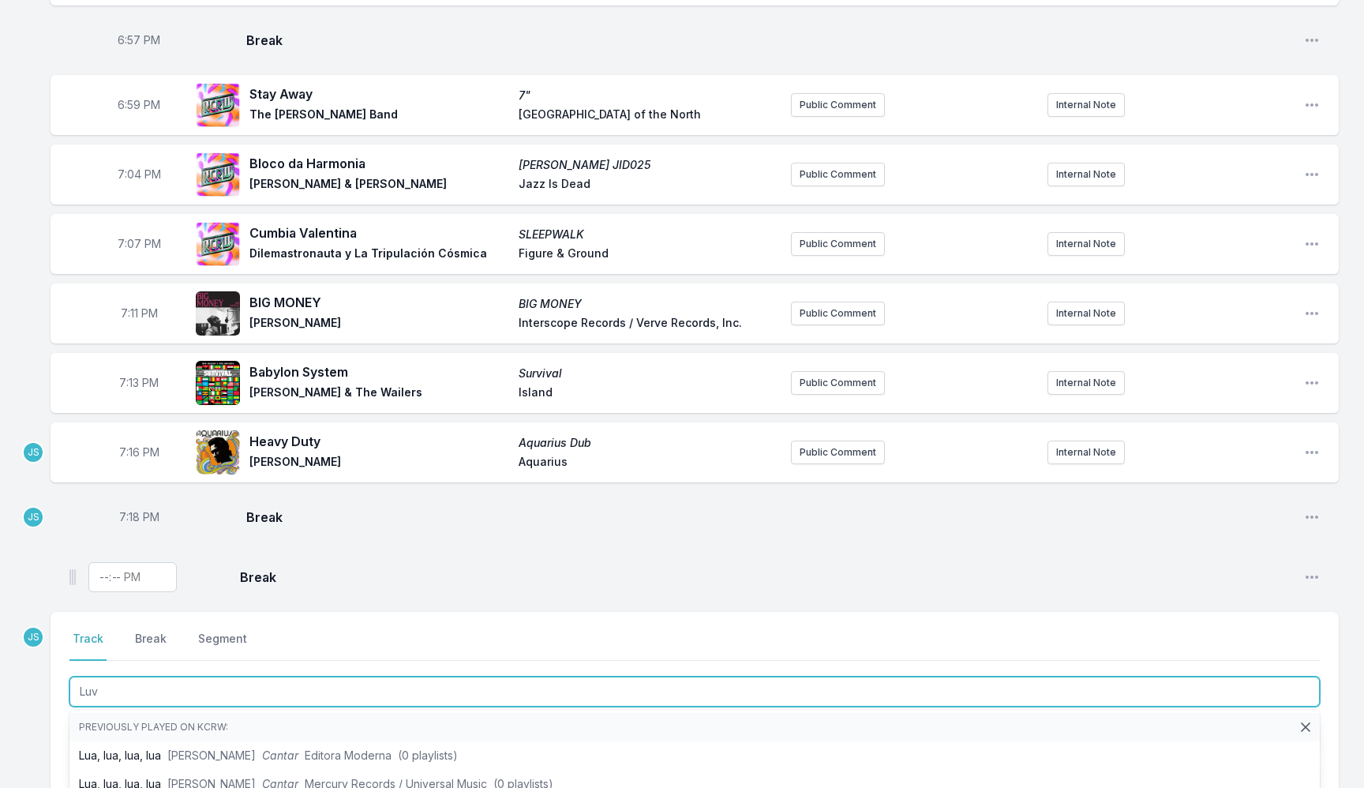
type input "Luv"
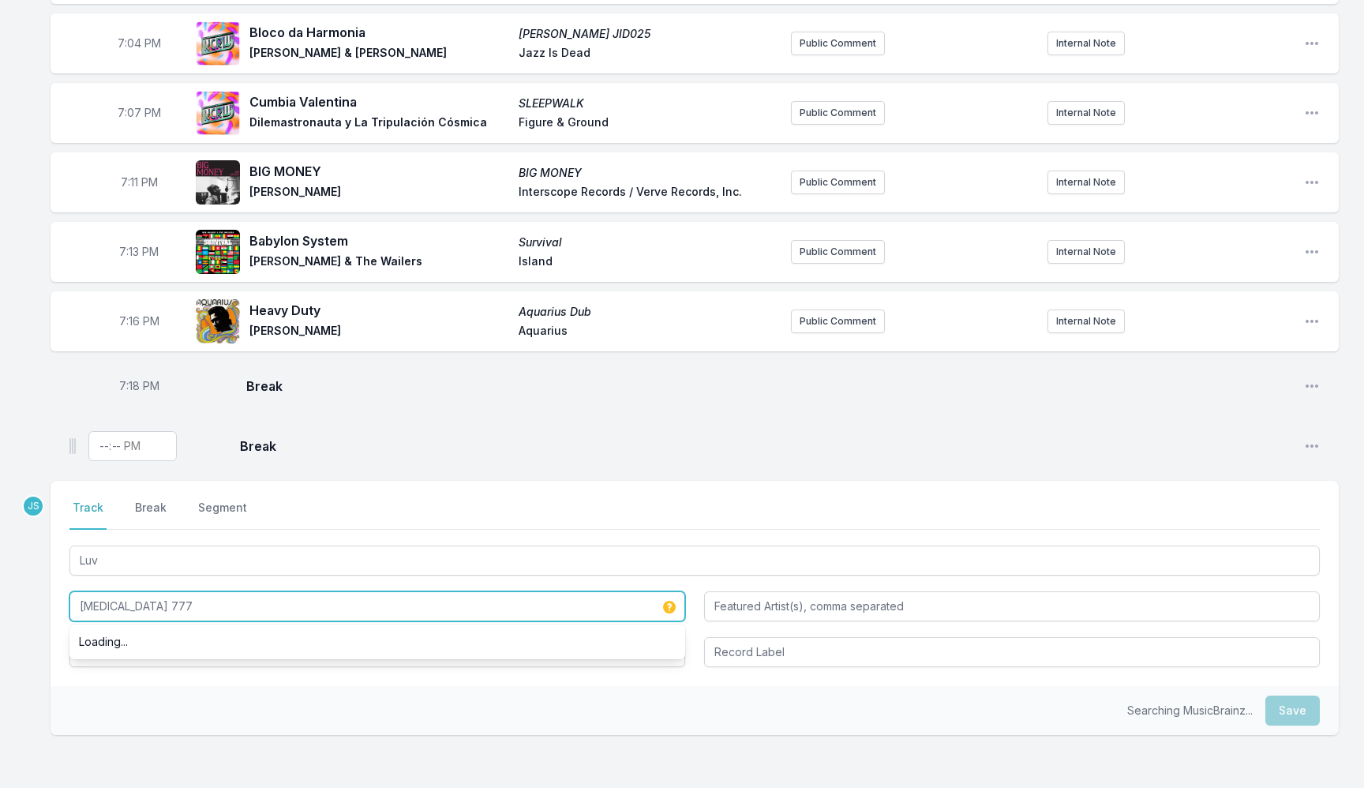
scroll to position [1312, 0]
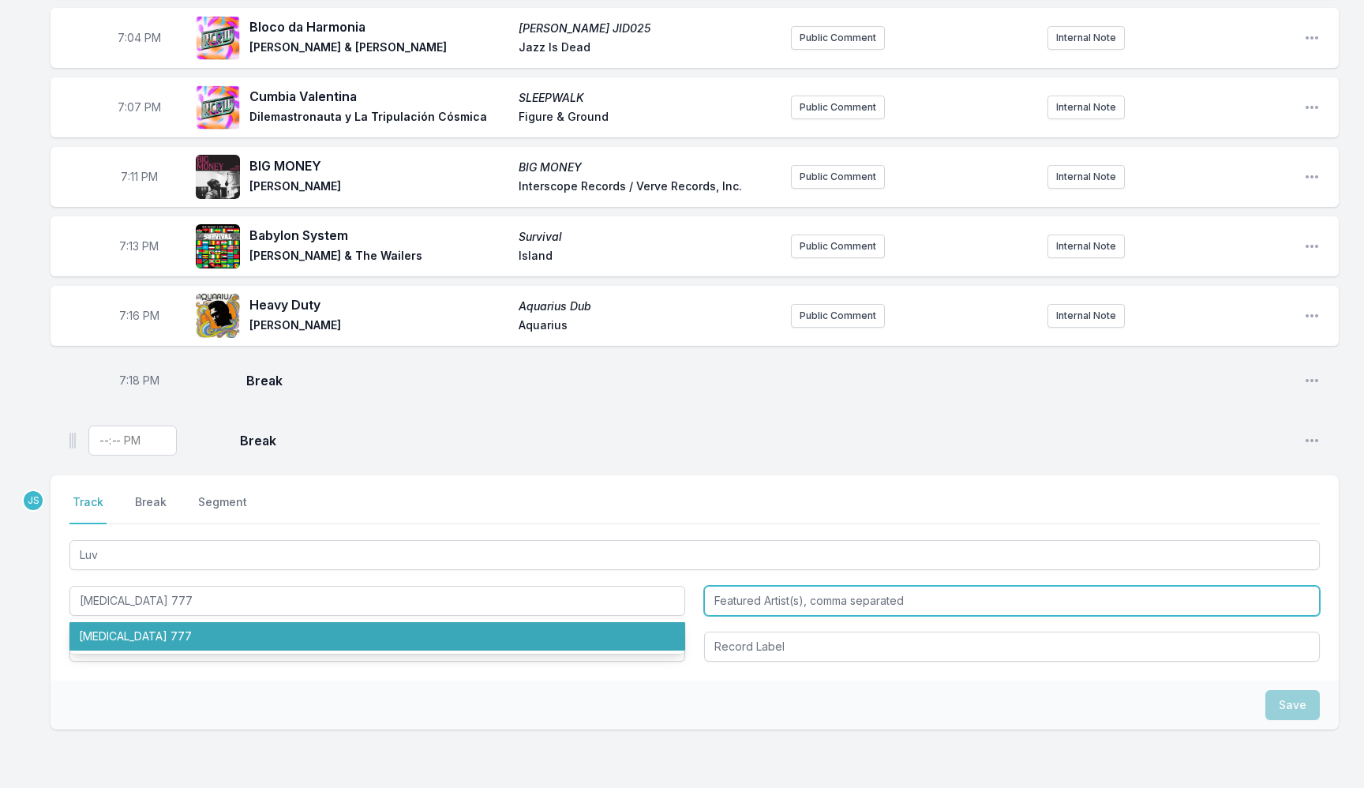
type input "[MEDICAL_DATA] 777"
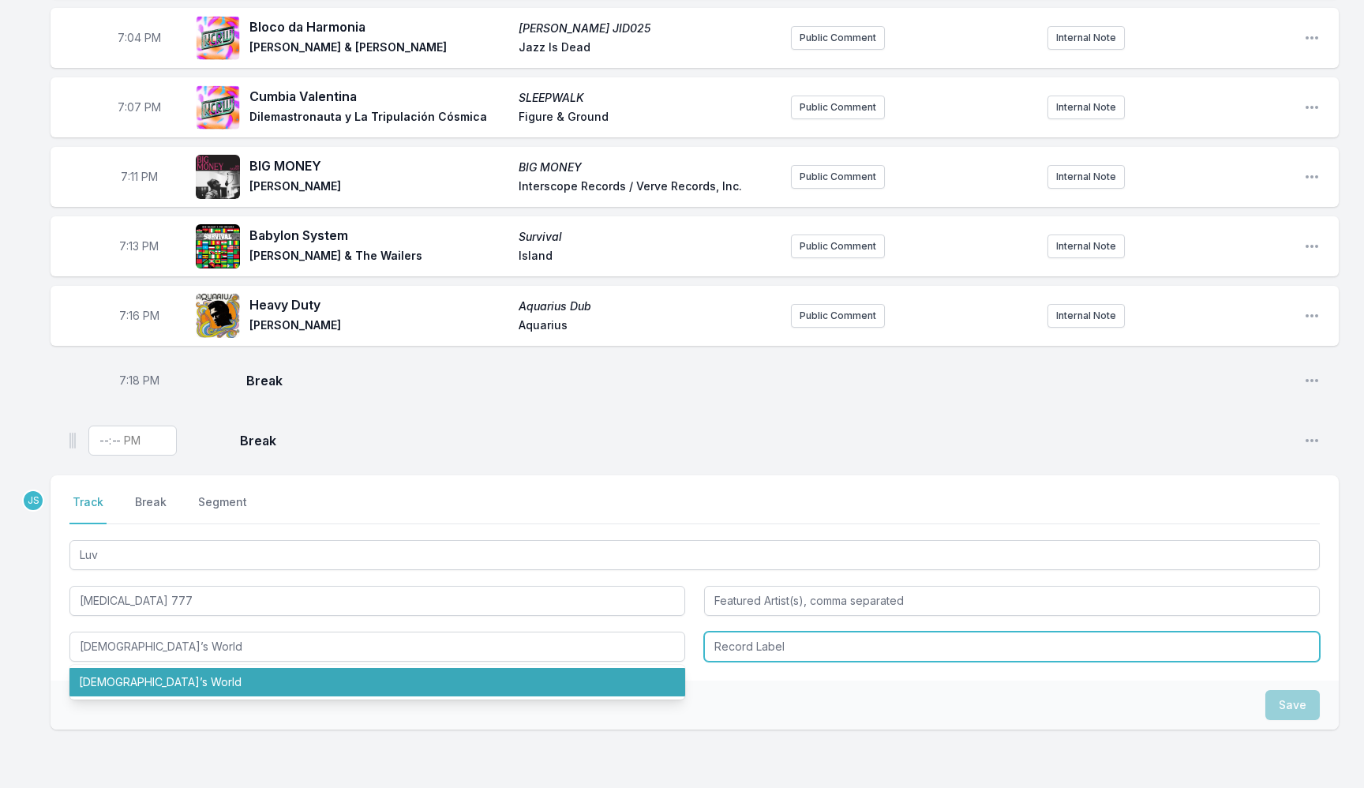
type input "[DEMOGRAPHIC_DATA]’s World"
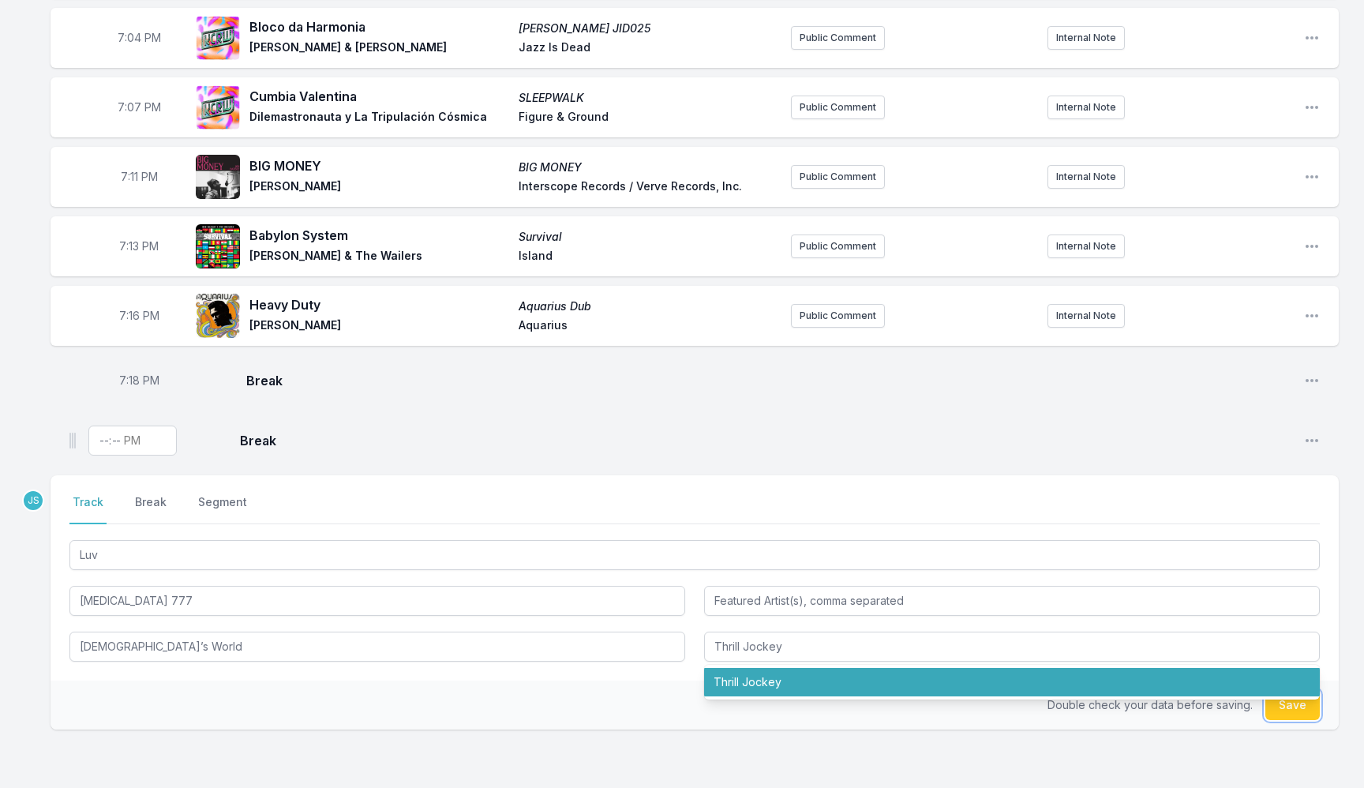
type input "Thrill Jockey"
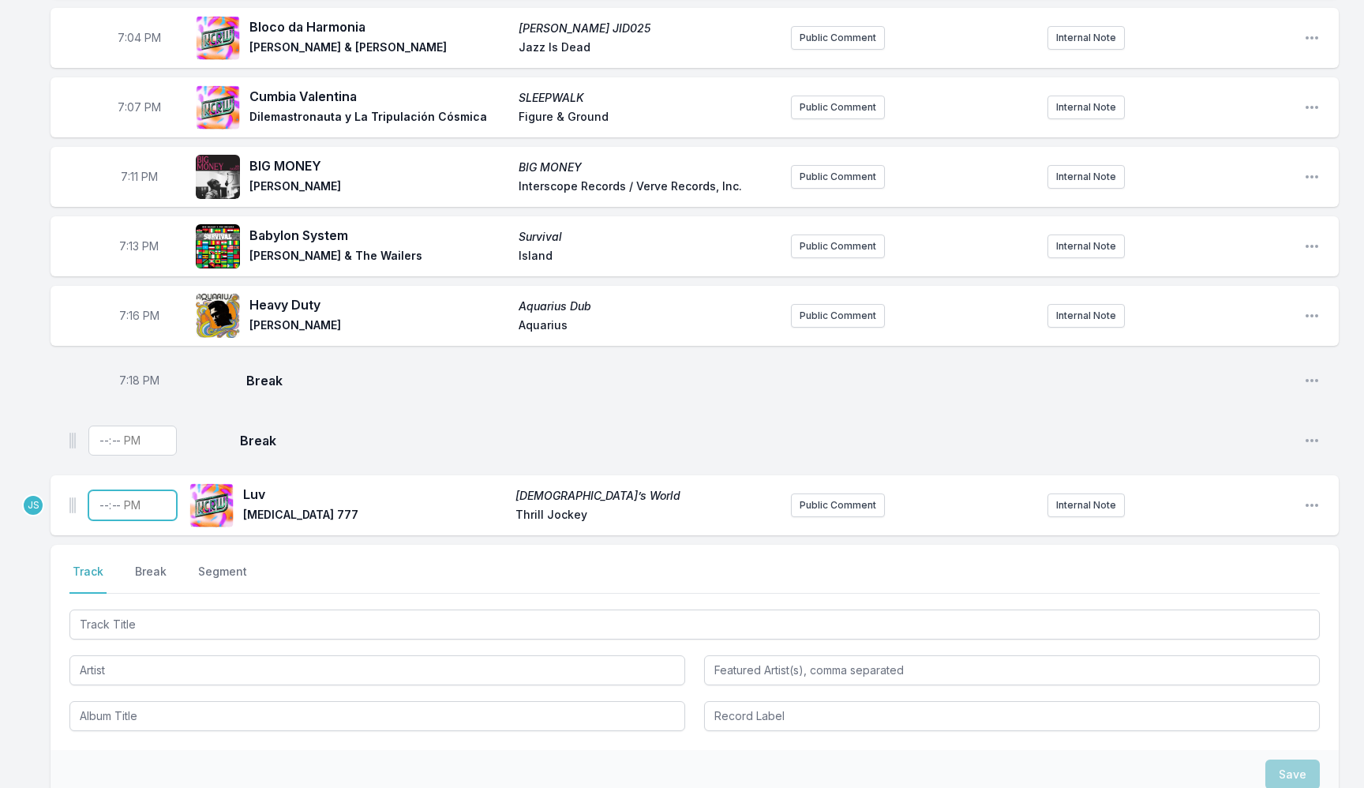
click at [97, 509] on input "Timestamp" at bounding box center [132, 505] width 88 height 30
type input "19:19"
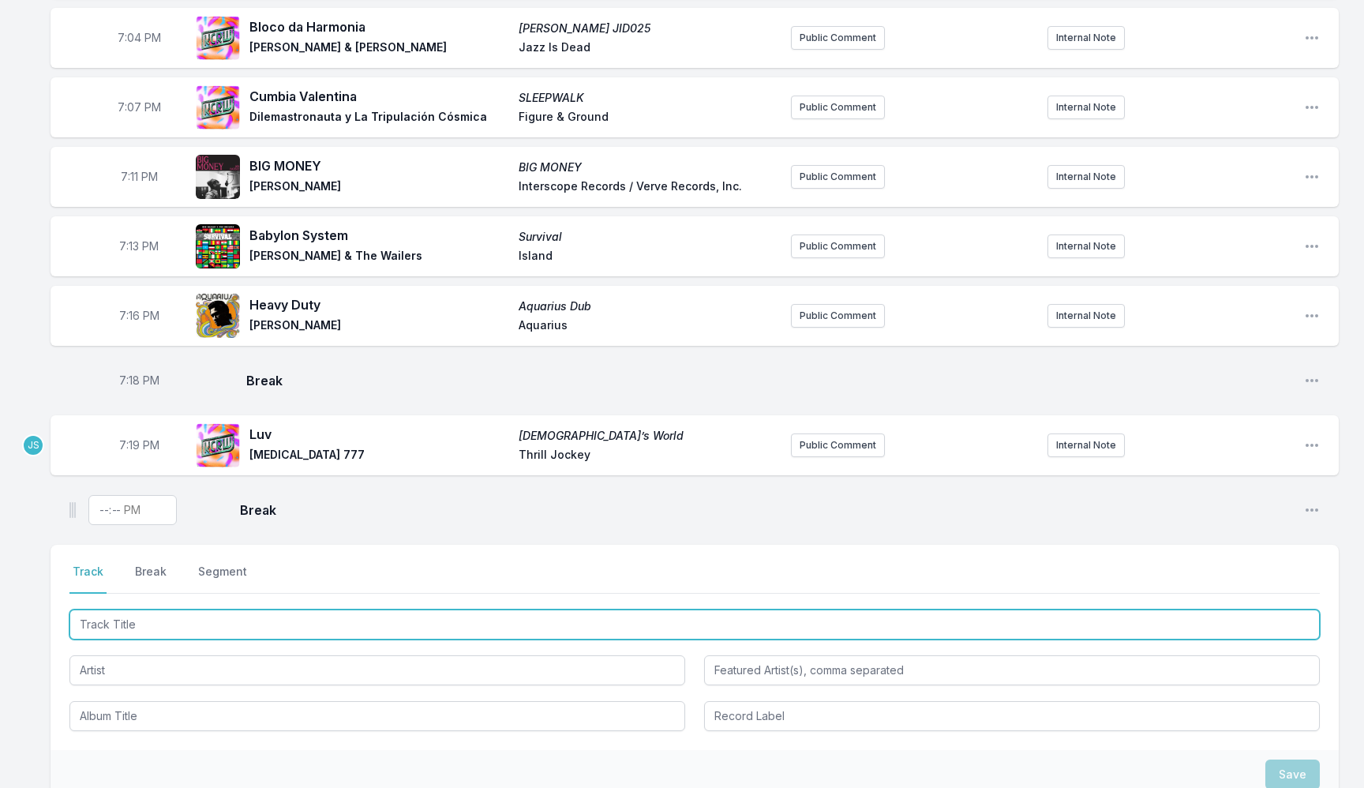
click at [129, 629] on input "Track Title" at bounding box center [694, 624] width 1250 height 30
click at [96, 627] on input "There's Something Wrong With Your Mind" at bounding box center [694, 624] width 1250 height 30
click at [323, 624] on input "Something Wrong With Your Mind" at bounding box center [694, 624] width 1250 height 30
type input "Something Wrong With Your Mind"
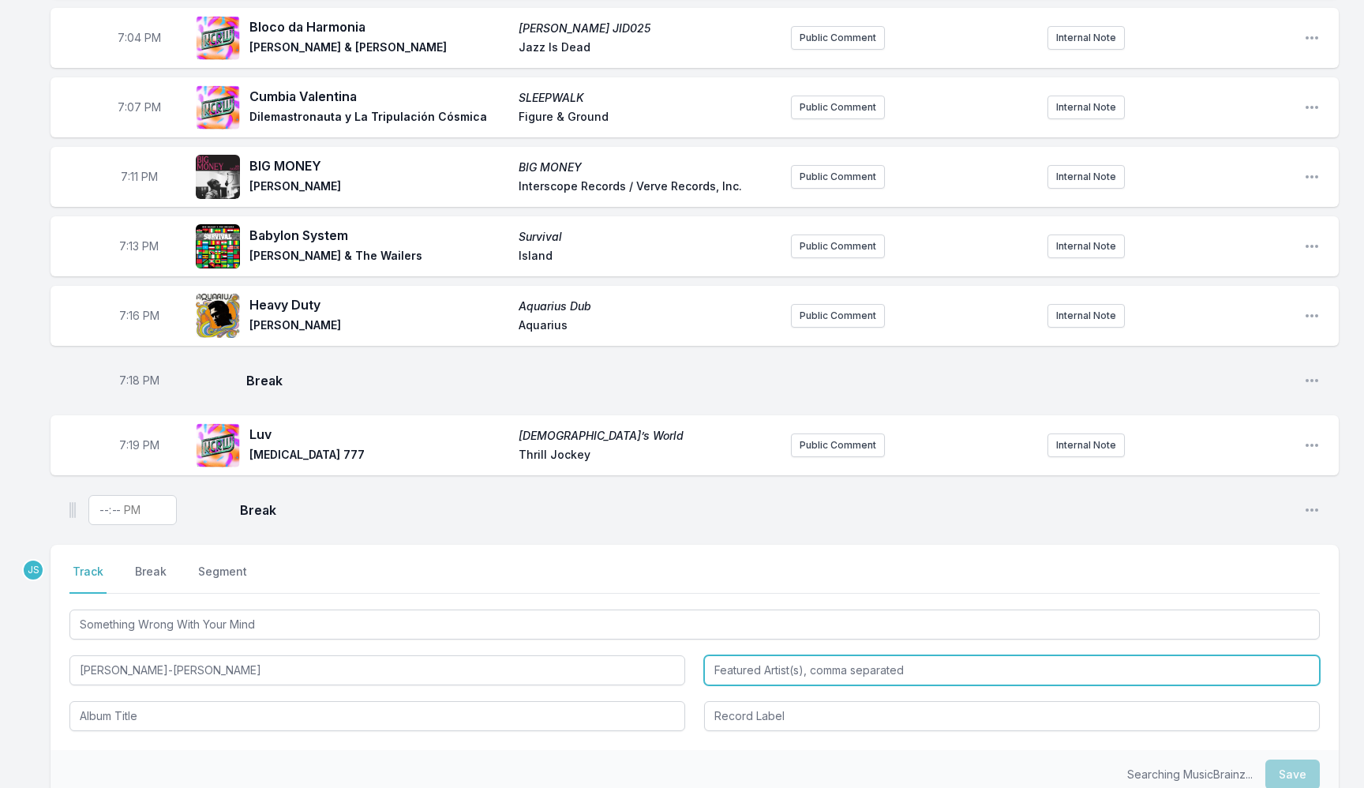
type input "[PERSON_NAME]‐[PERSON_NAME]"
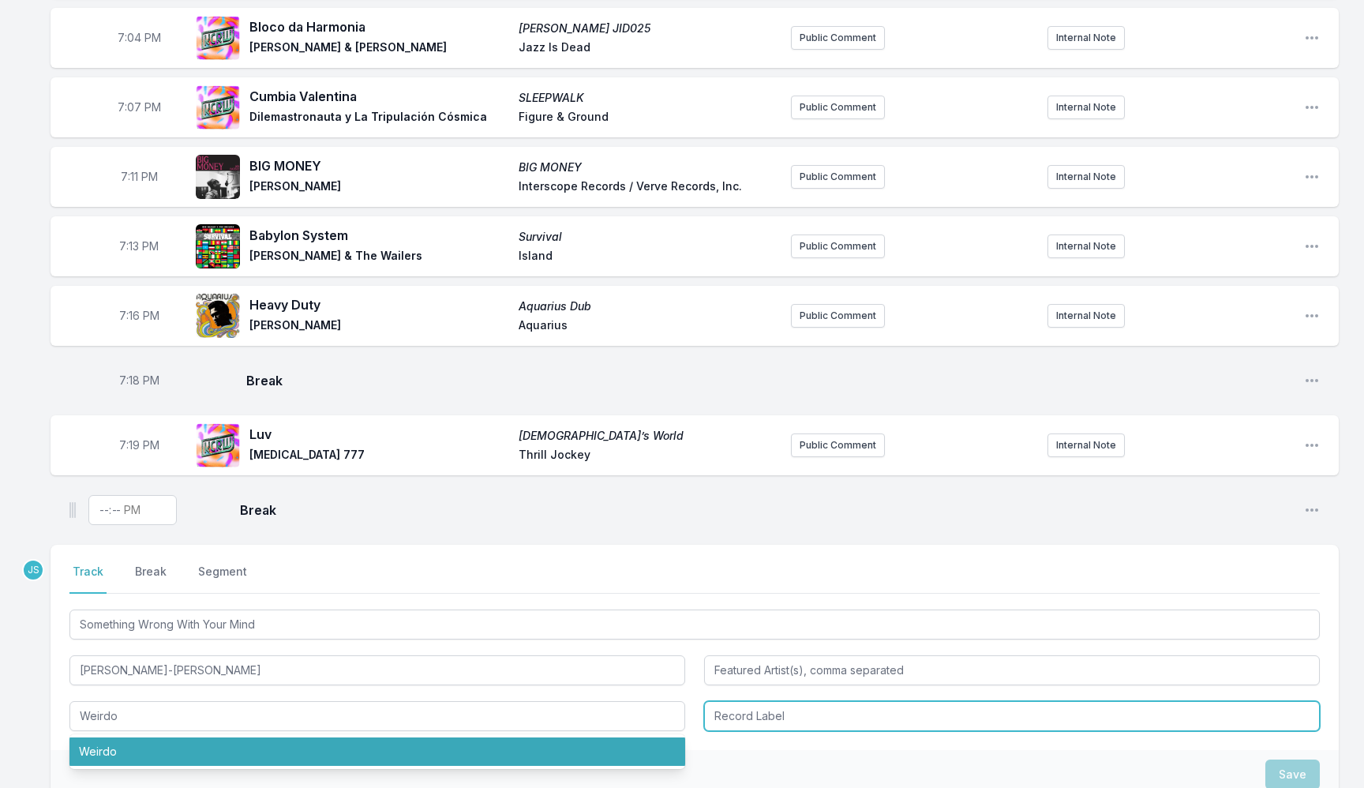
type input "Weirdo"
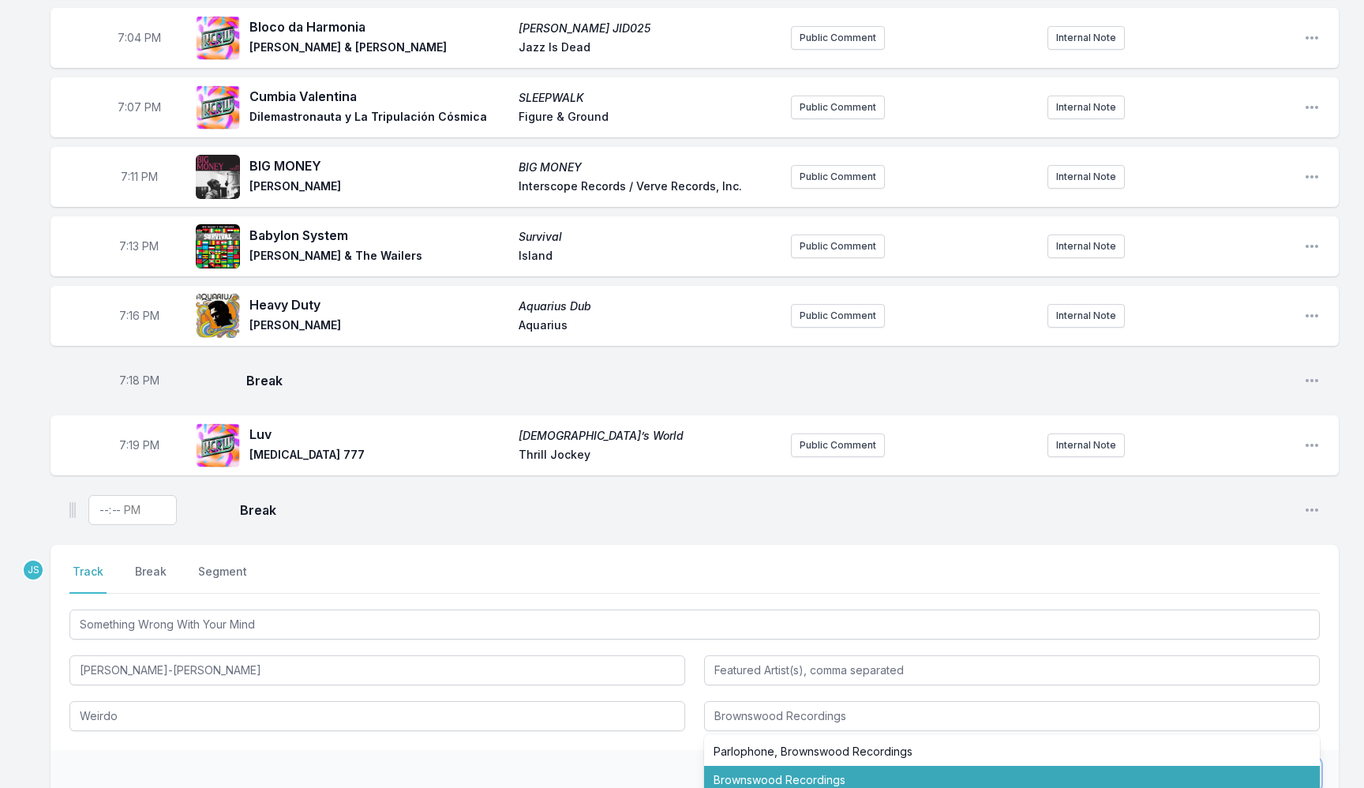
type input "Brownswood Recordings"
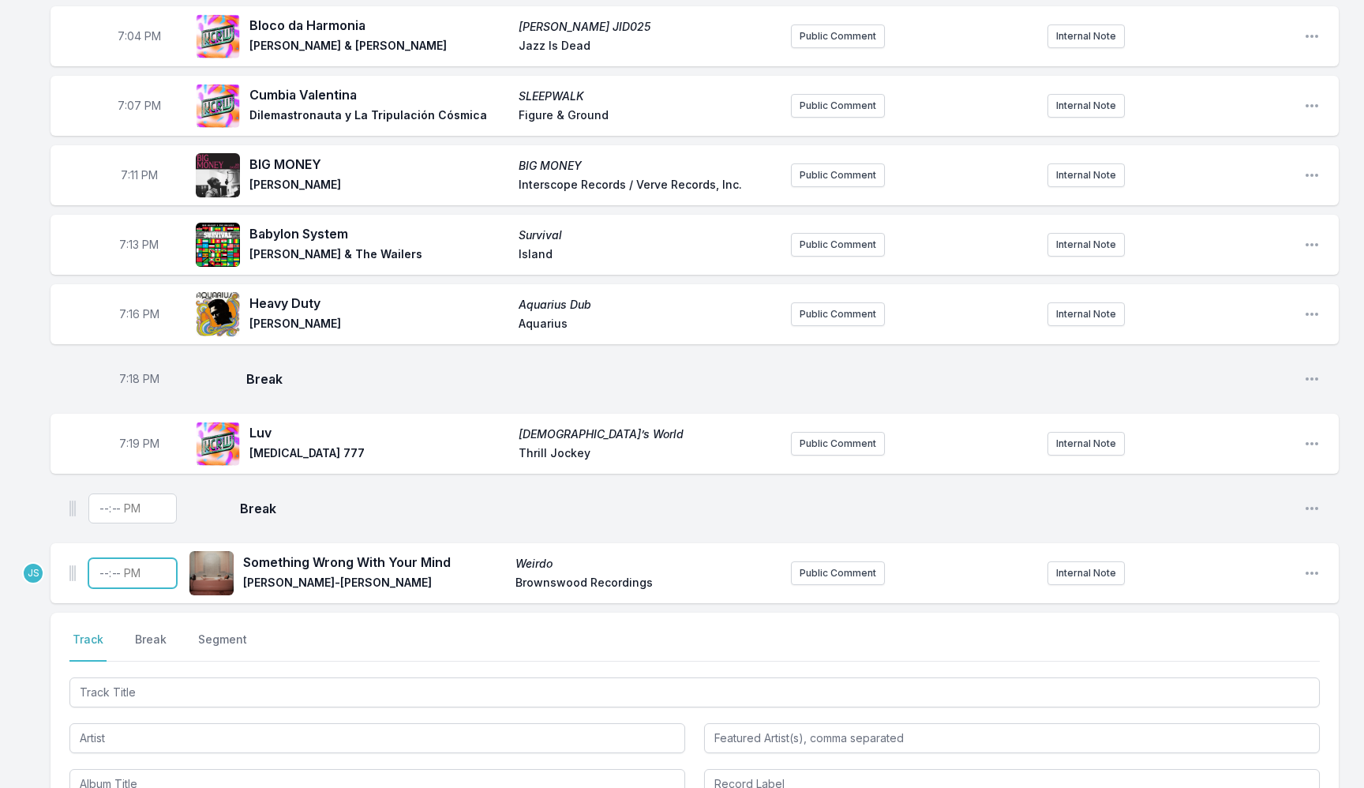
click at [96, 579] on input "Timestamp" at bounding box center [132, 573] width 88 height 30
type input "19:21"
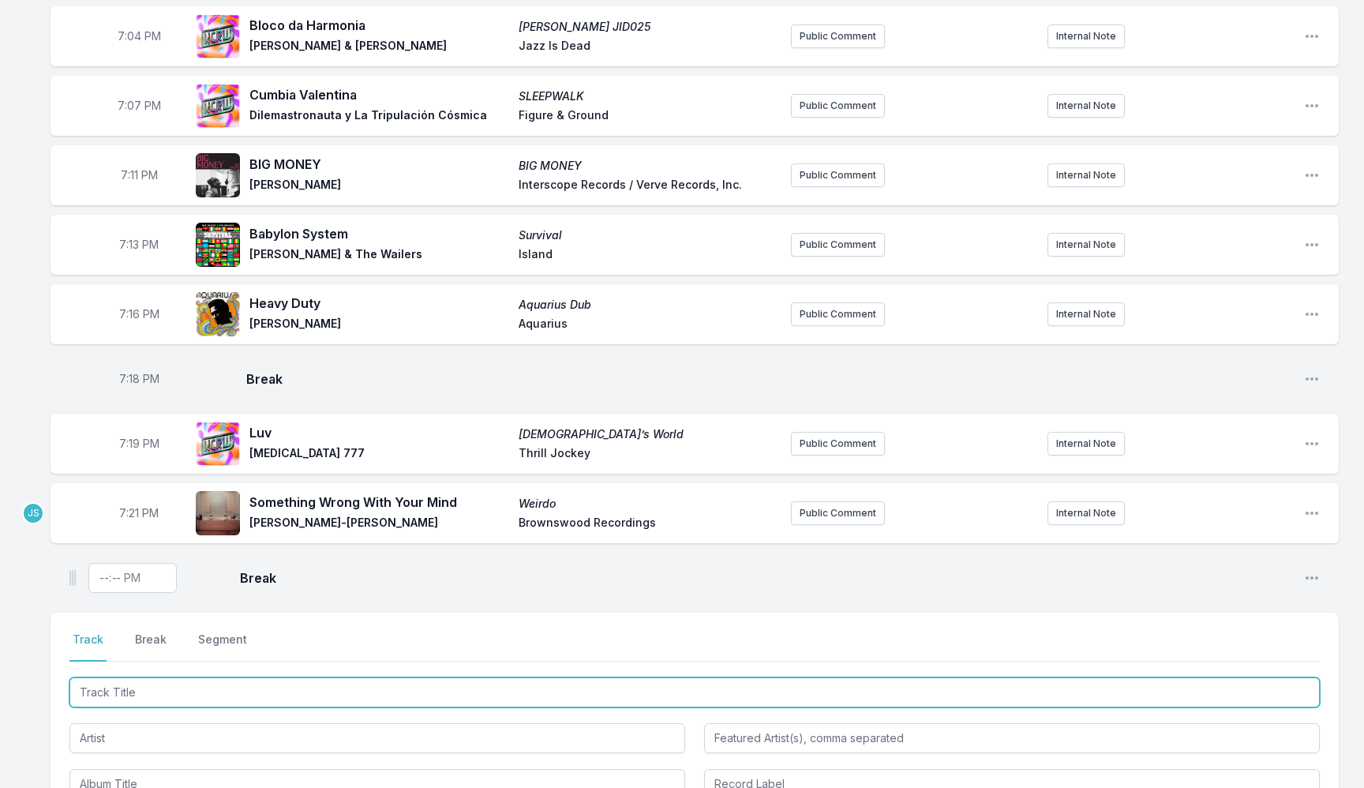
click at [148, 703] on input "Track Title" at bounding box center [694, 692] width 1250 height 30
paste input "If you Get The Notion (Yoruba Soul Mix)"
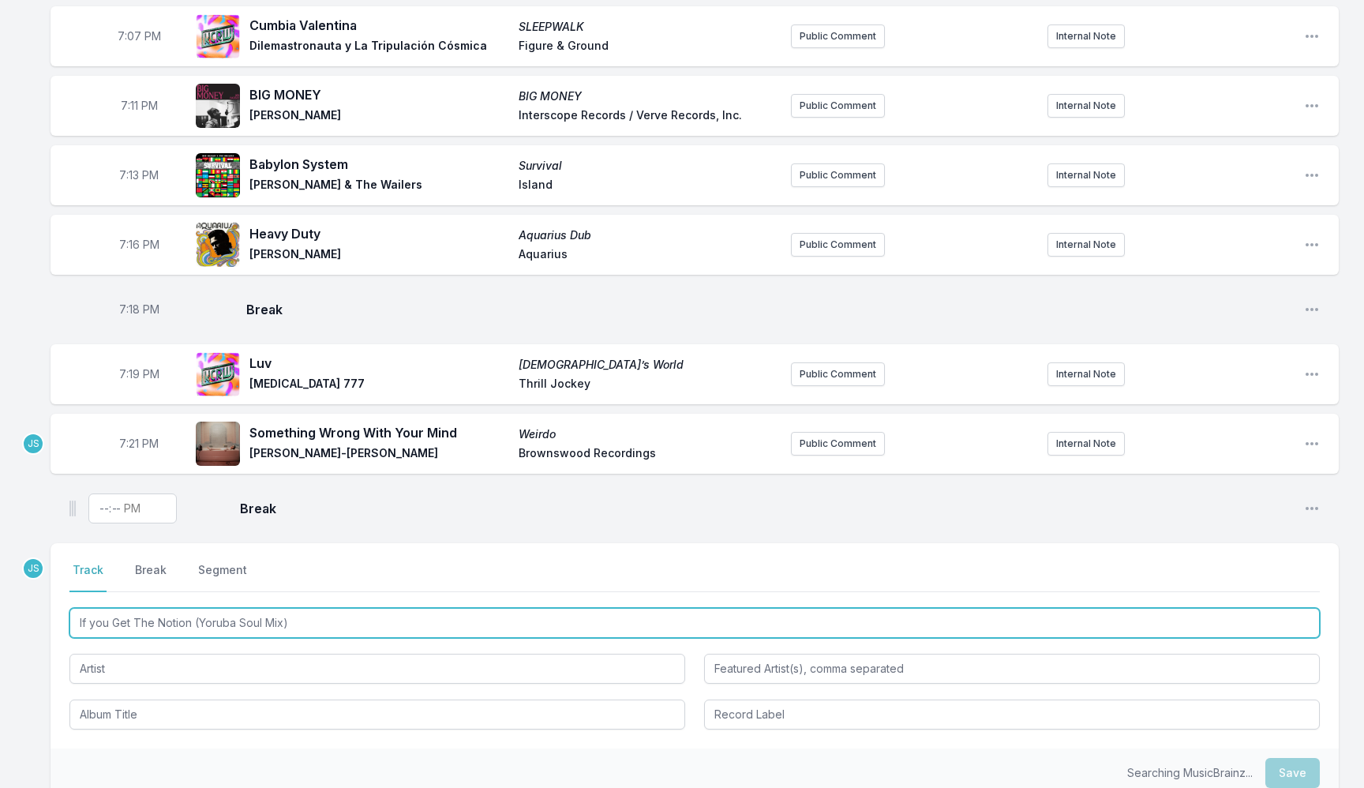
scroll to position [1394, 0]
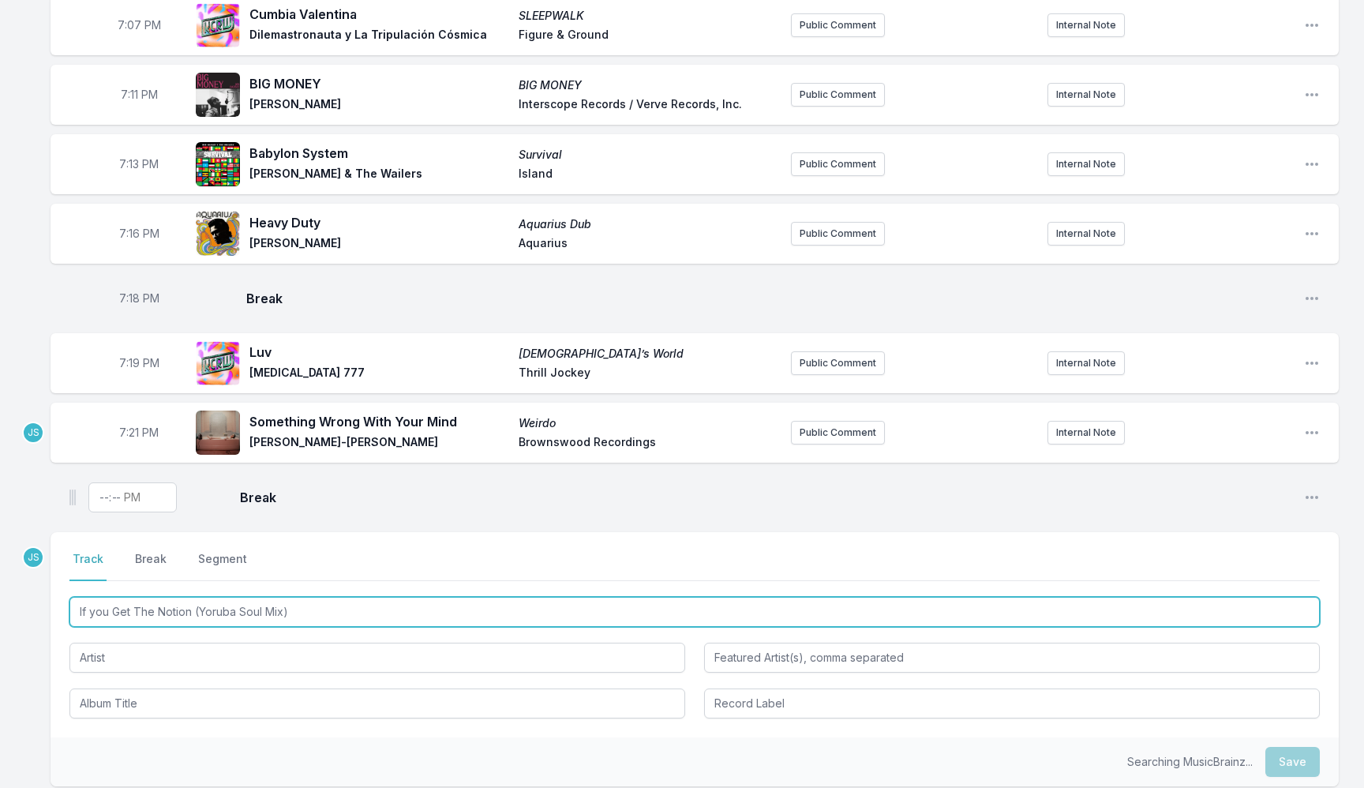
type input "If you Get The Notion (Yoruba Soul Mix)"
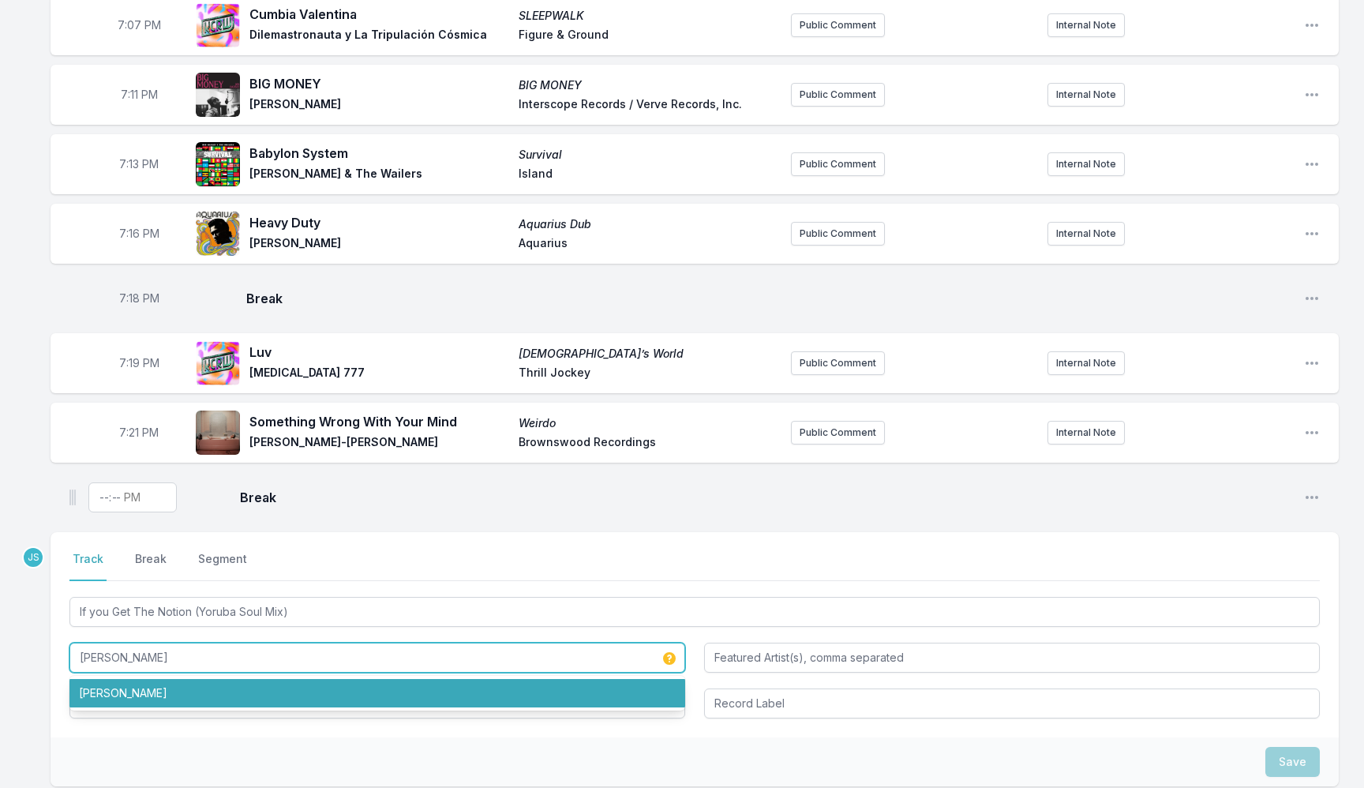
type input "[PERSON_NAME]"
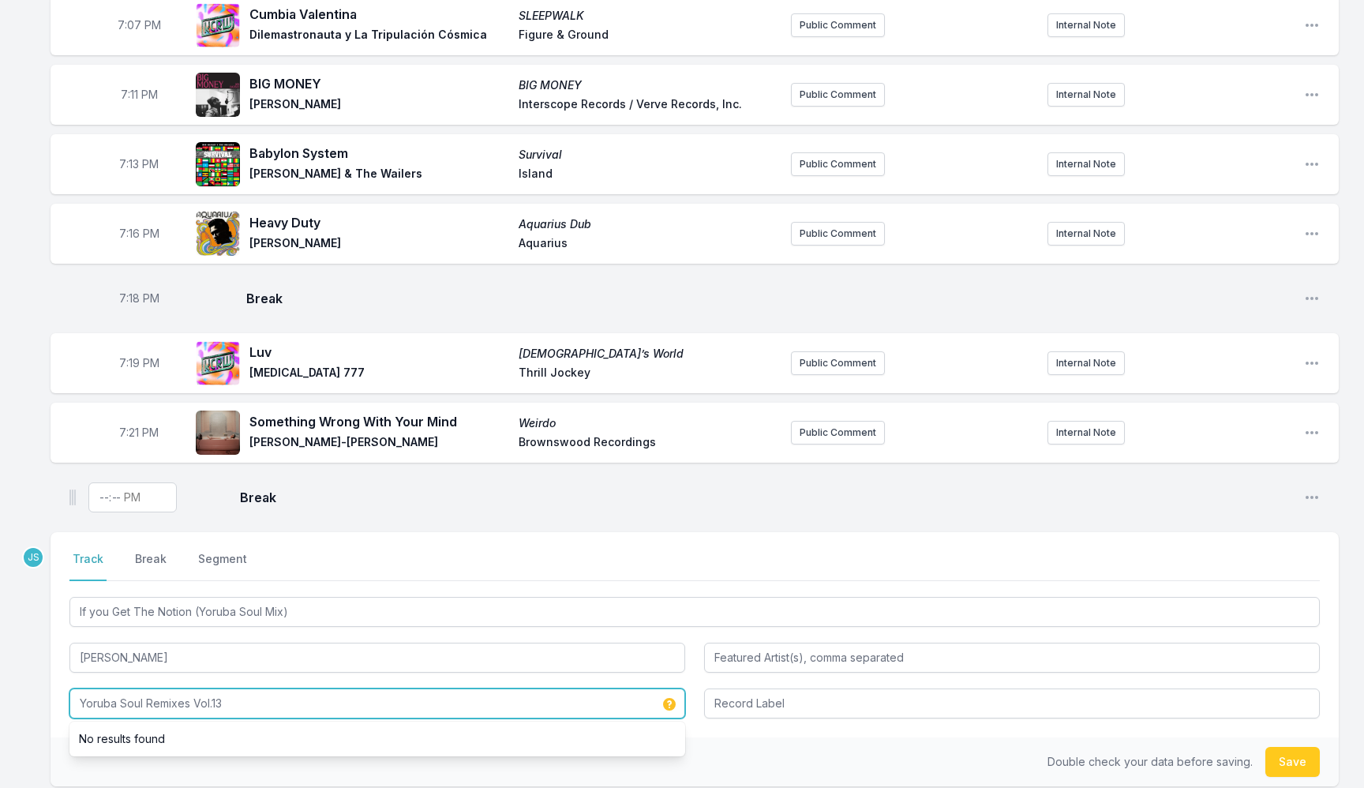
click at [169, 705] on input "Yoruba Soul Remixes Vol.13" at bounding box center [377, 703] width 616 height 30
type input "Yoruba Soul Mixes Vol.13"
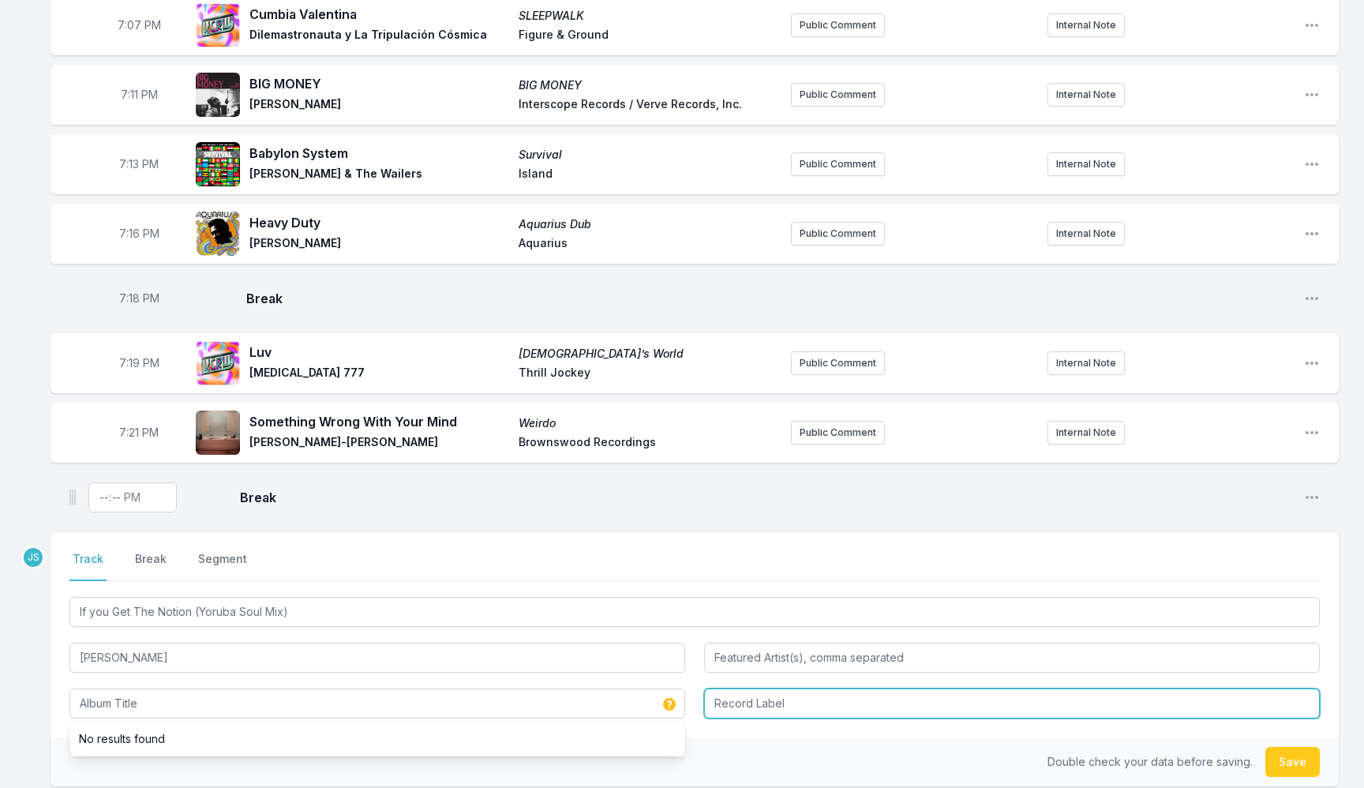
type input "Yoruba Soul Mixes Vol.13"
type input "Y"
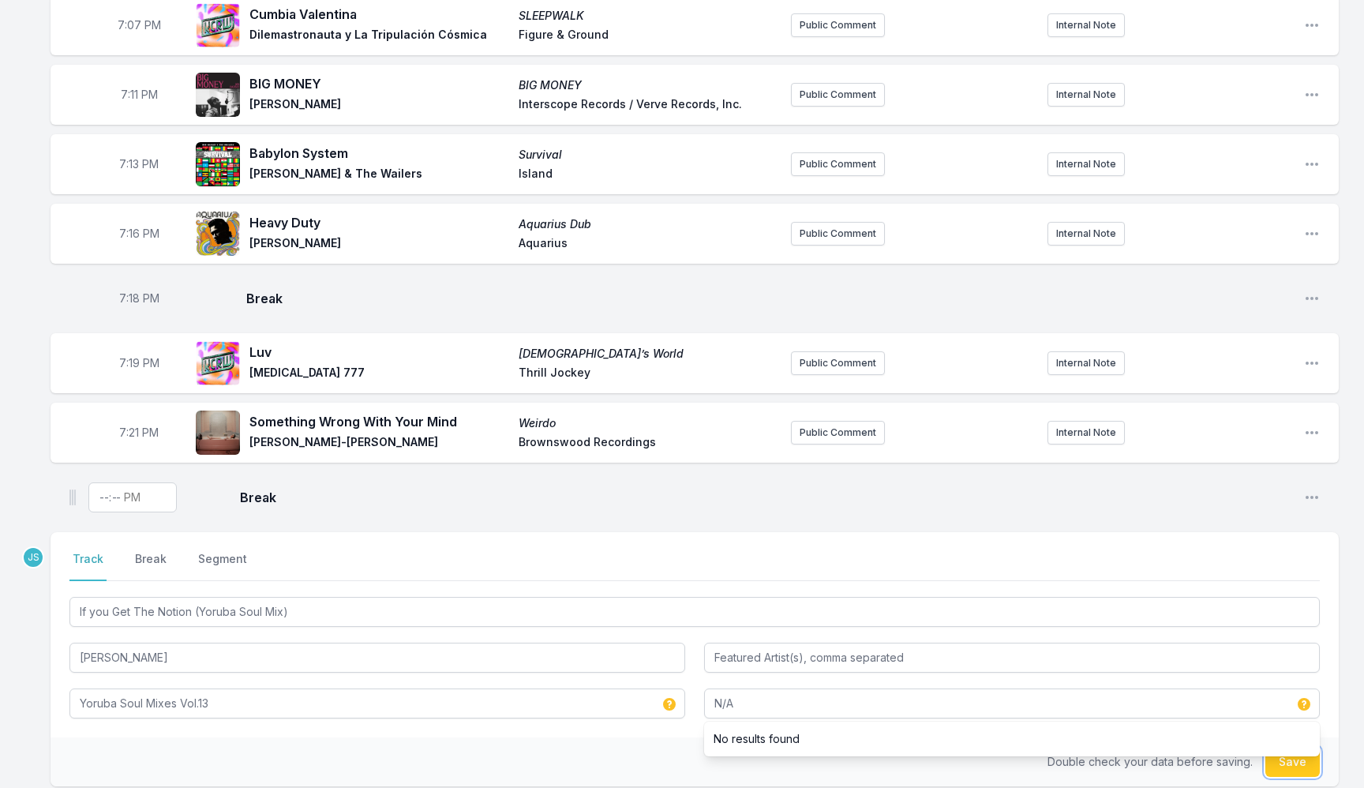
type input "N/A"
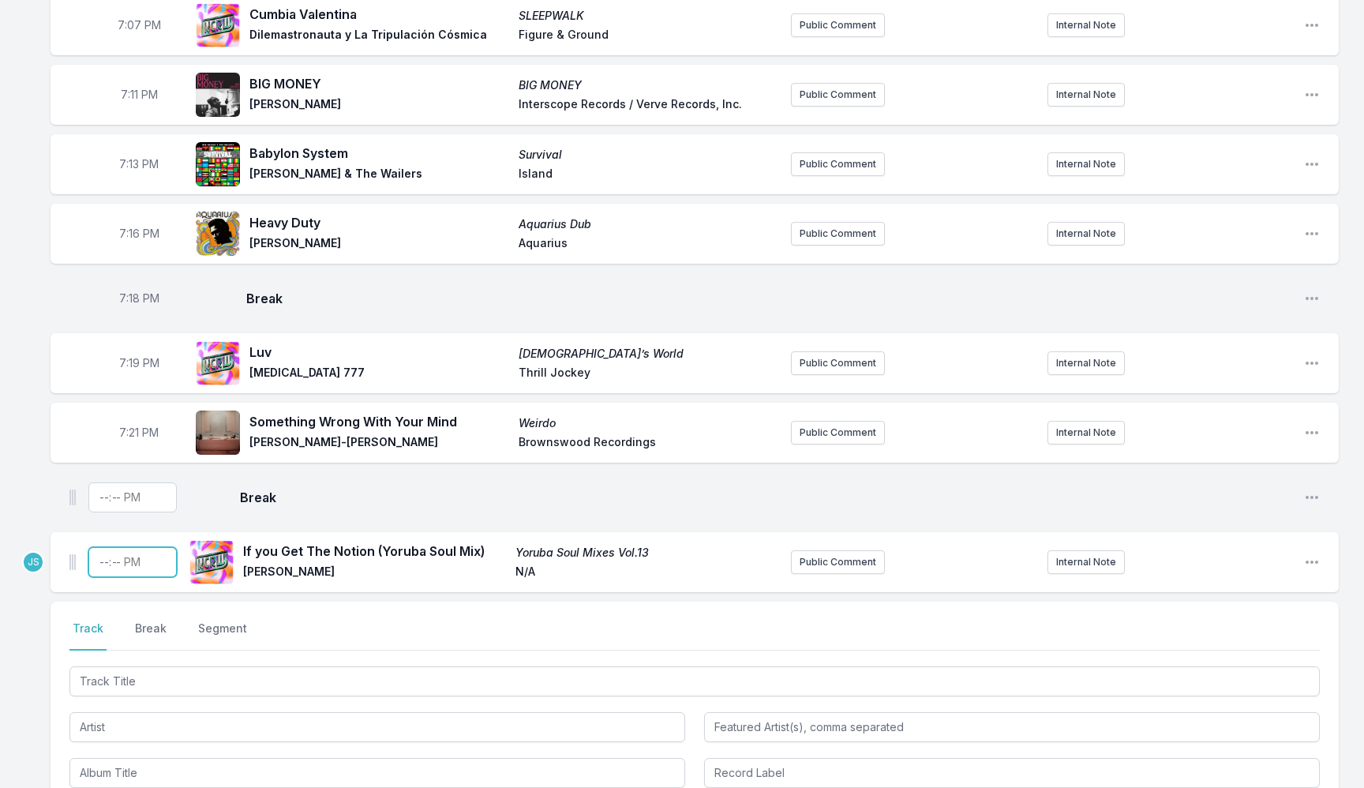
click at [105, 565] on input "Timestamp" at bounding box center [132, 562] width 88 height 30
type input "19:22"
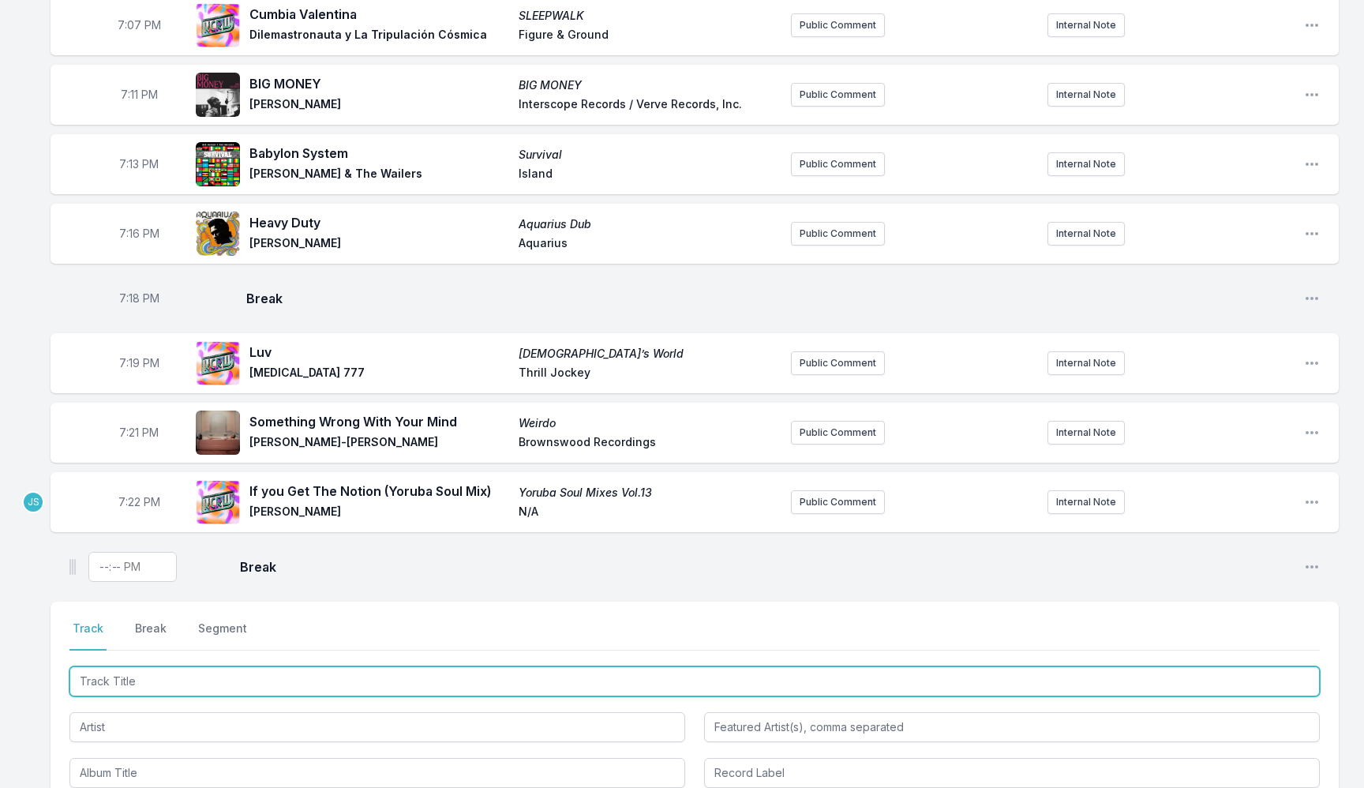
click at [165, 695] on input "Track Title" at bounding box center [694, 681] width 1250 height 30
paste input "Warm Days, Cold Nights"
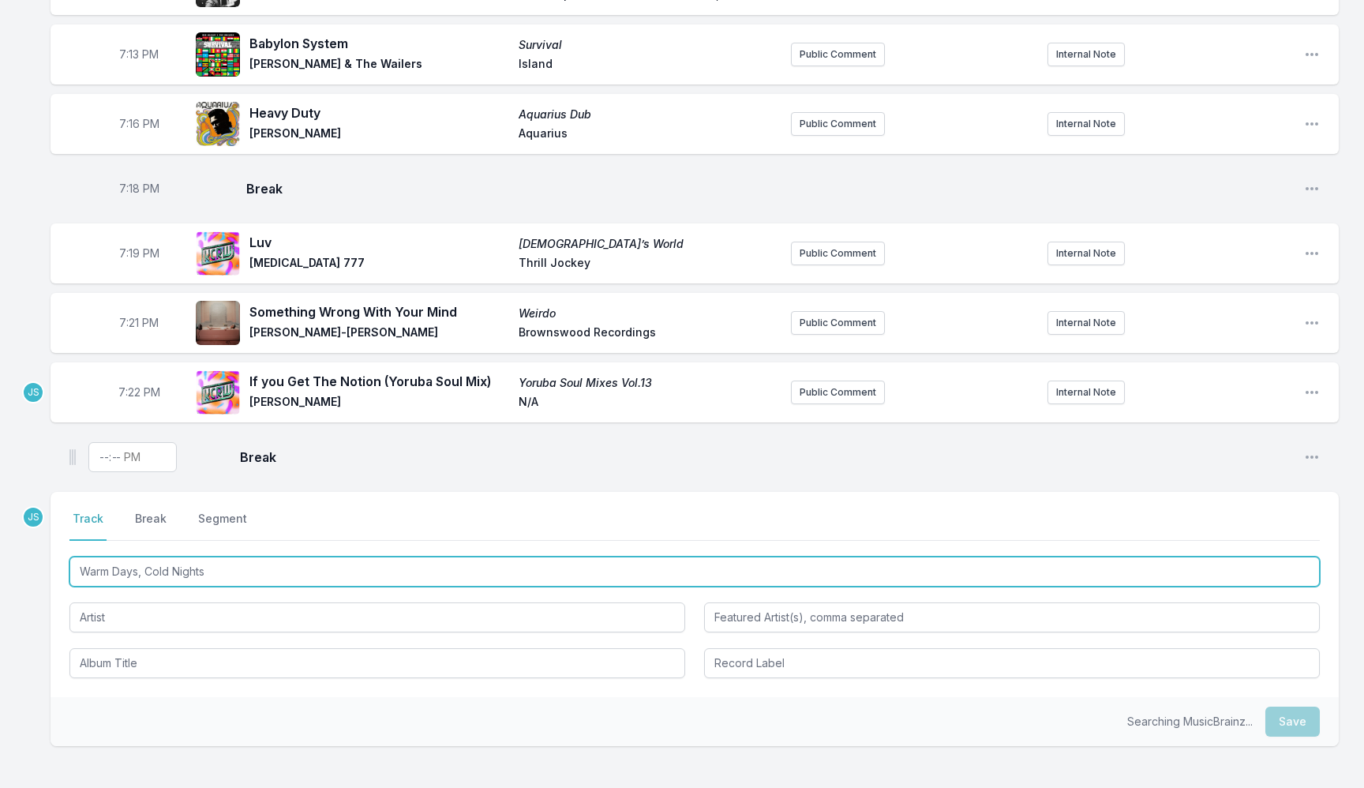
scroll to position [1518, 0]
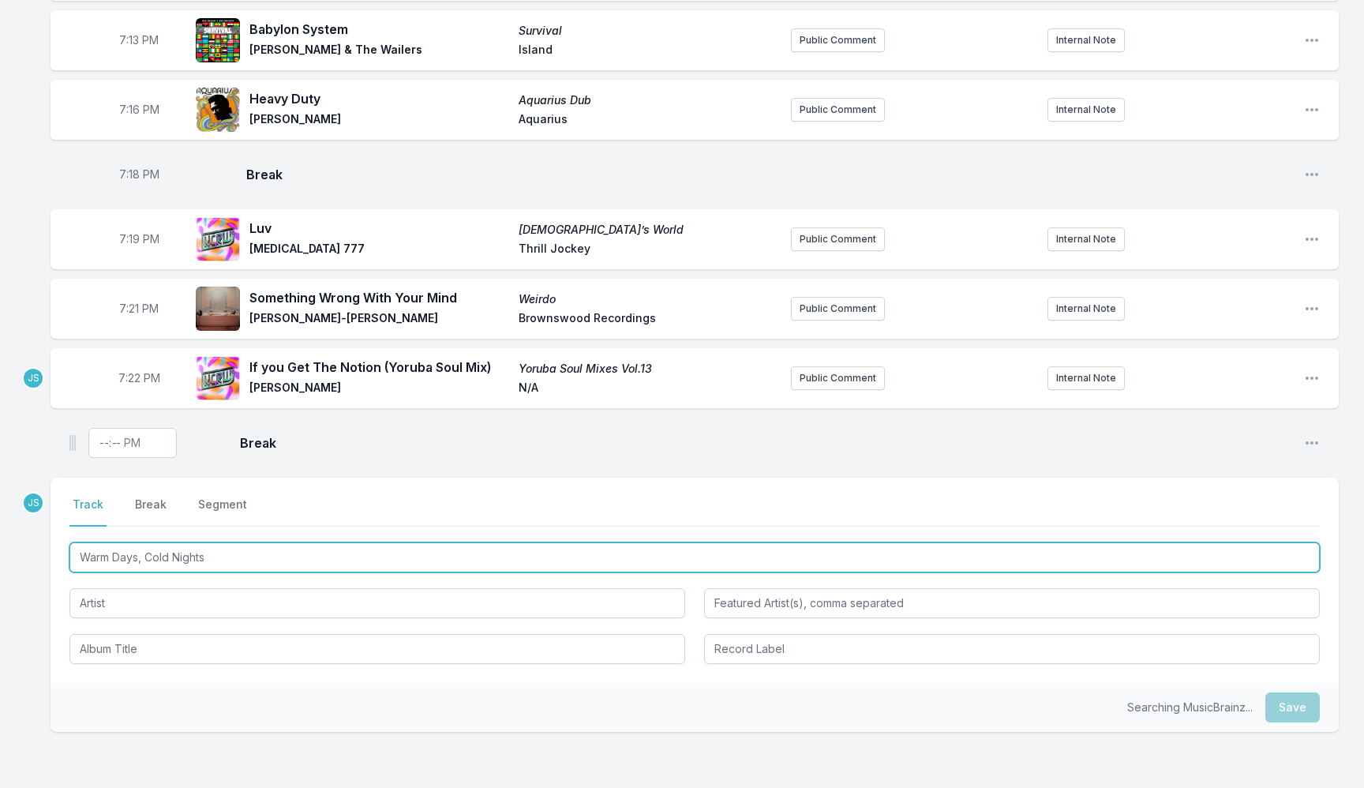
type input "Warm Days, Cold Nights"
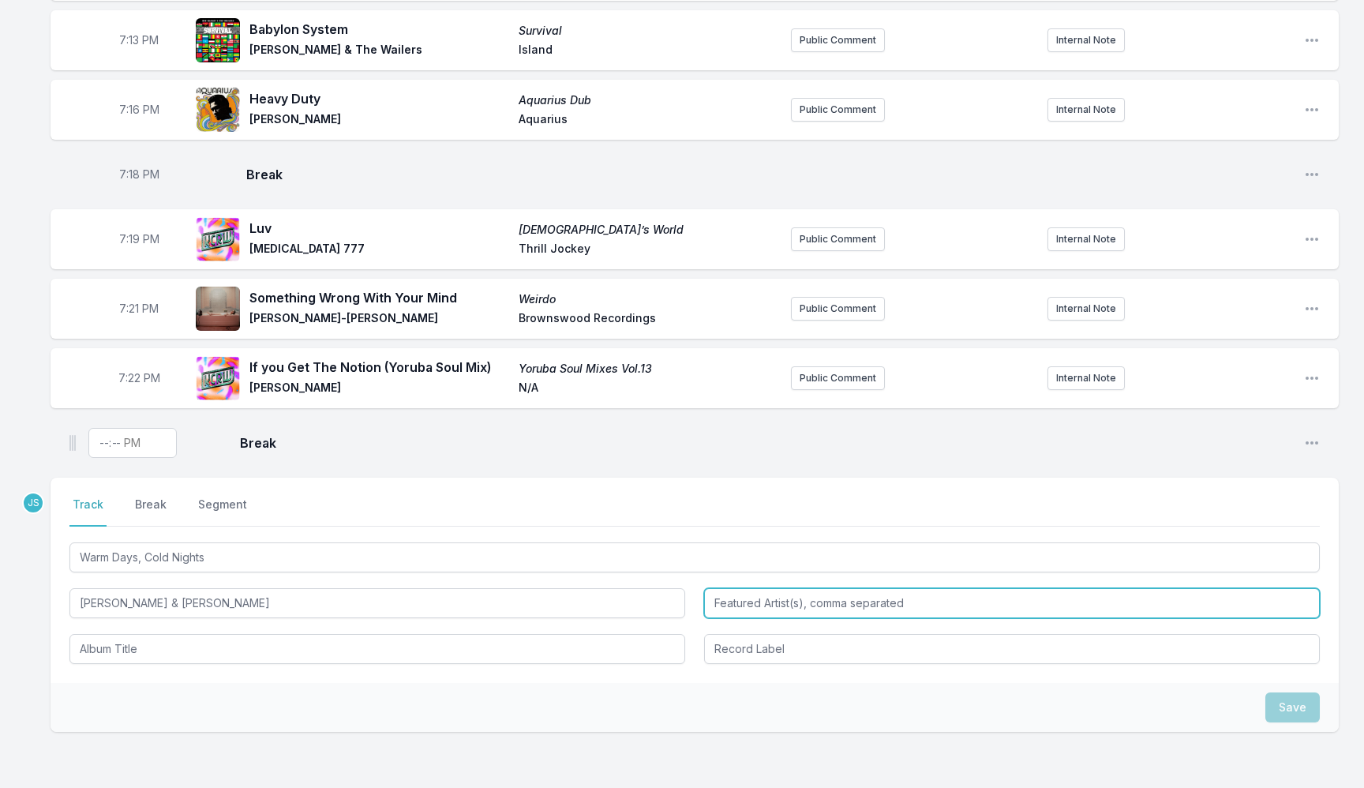
type input "[PERSON_NAME] & [PERSON_NAME]"
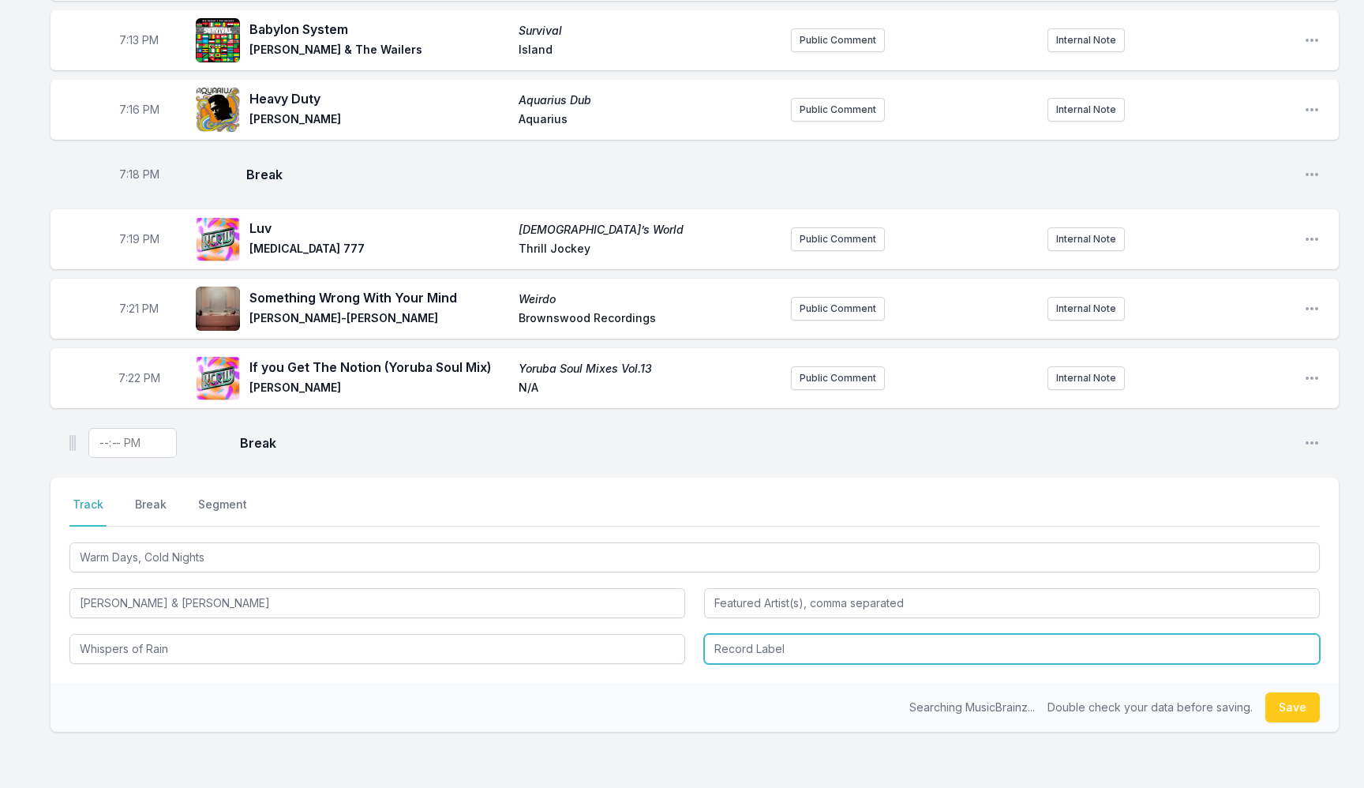
type input "Whispers of Rain"
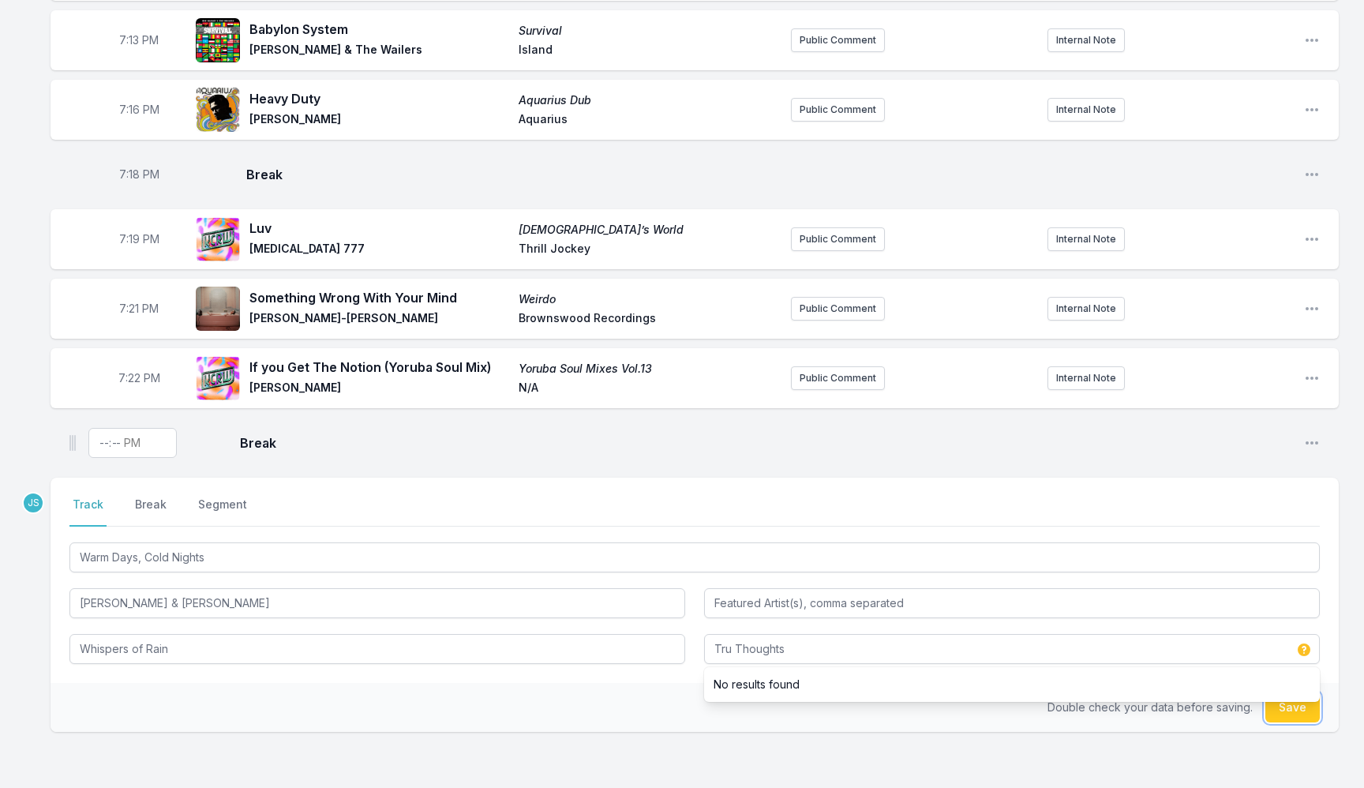
type input "Tru Thoughts"
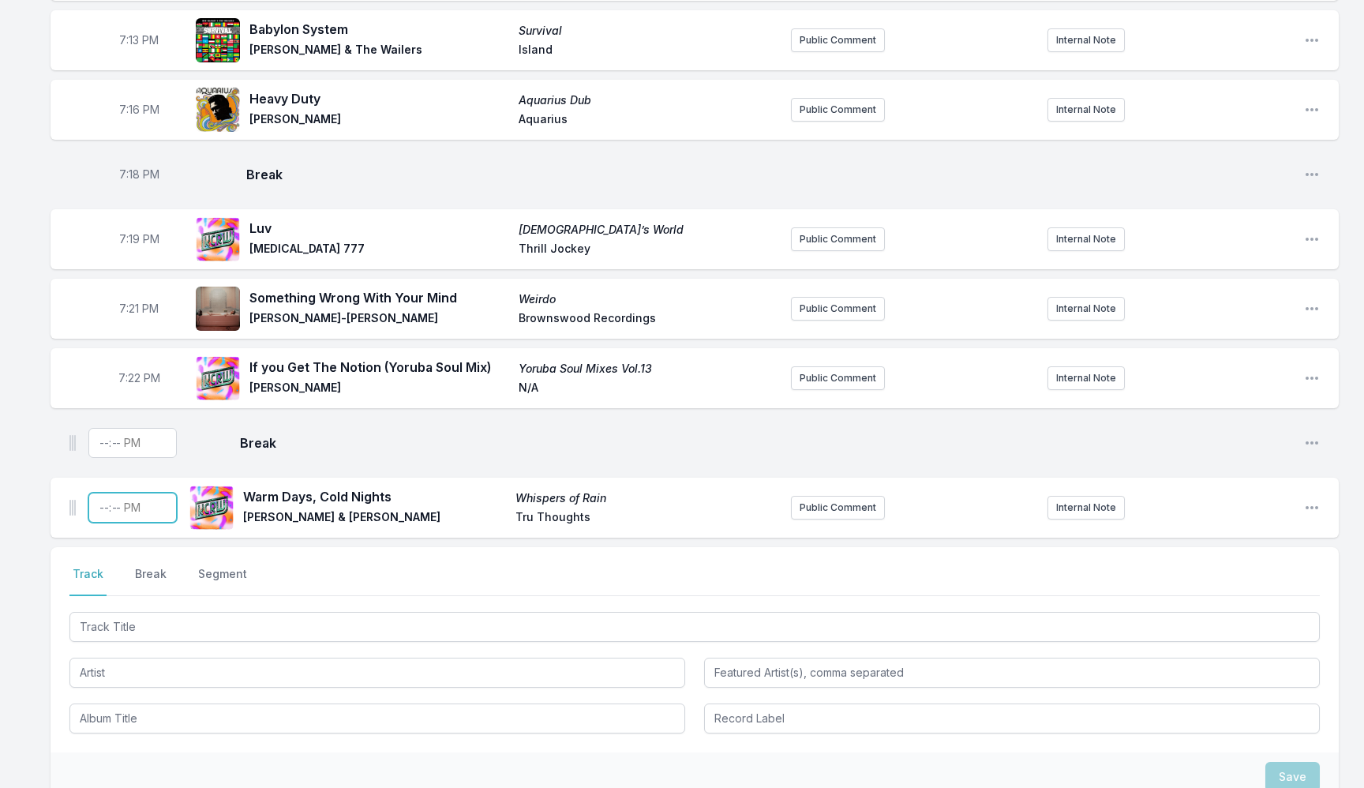
click at [101, 509] on input "Timestamp" at bounding box center [132, 508] width 88 height 30
type input "19:25"
